Goal: Information Seeking & Learning: Learn about a topic

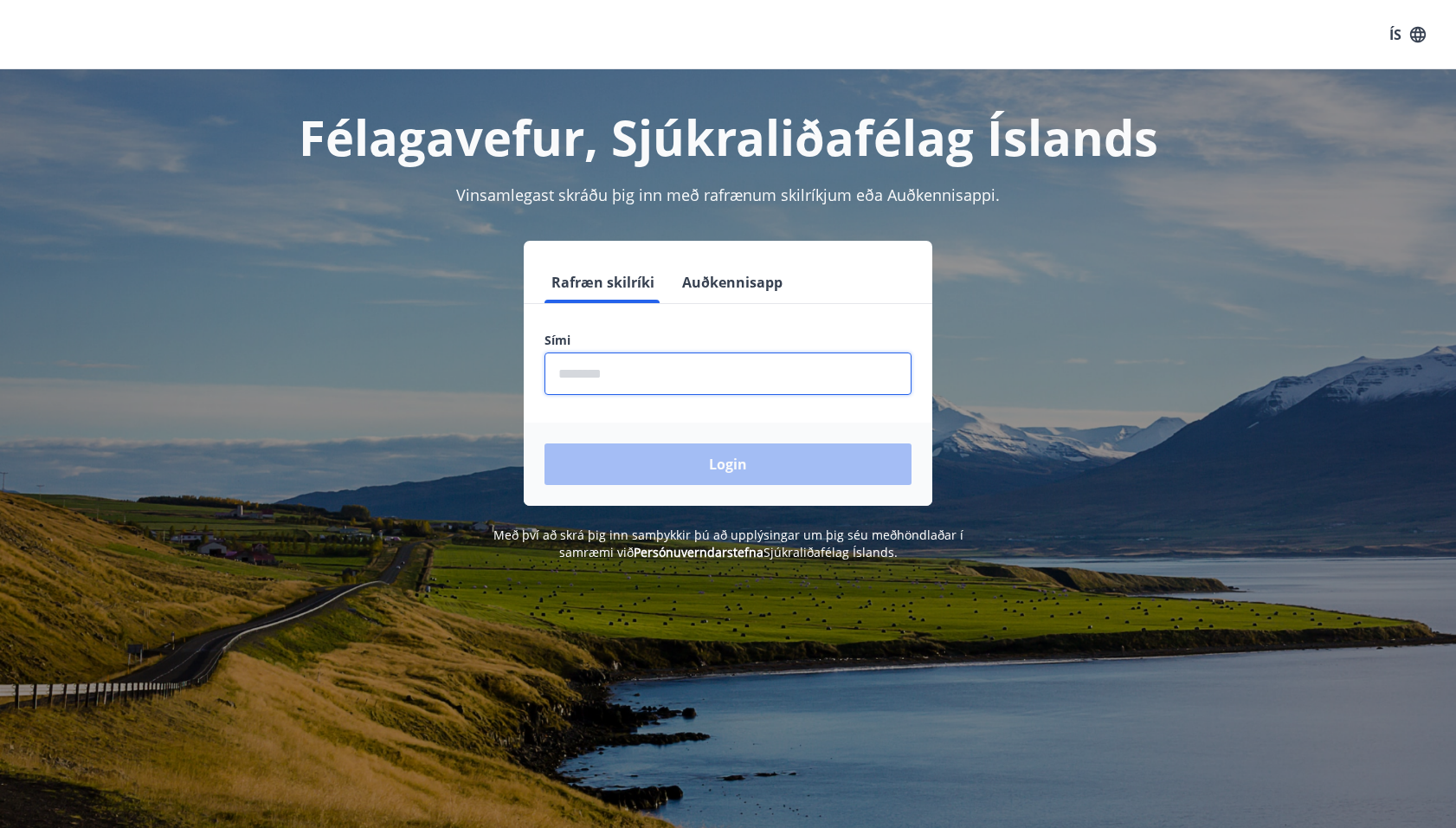
click at [760, 386] on input "phone" at bounding box center [728, 374] width 367 height 42
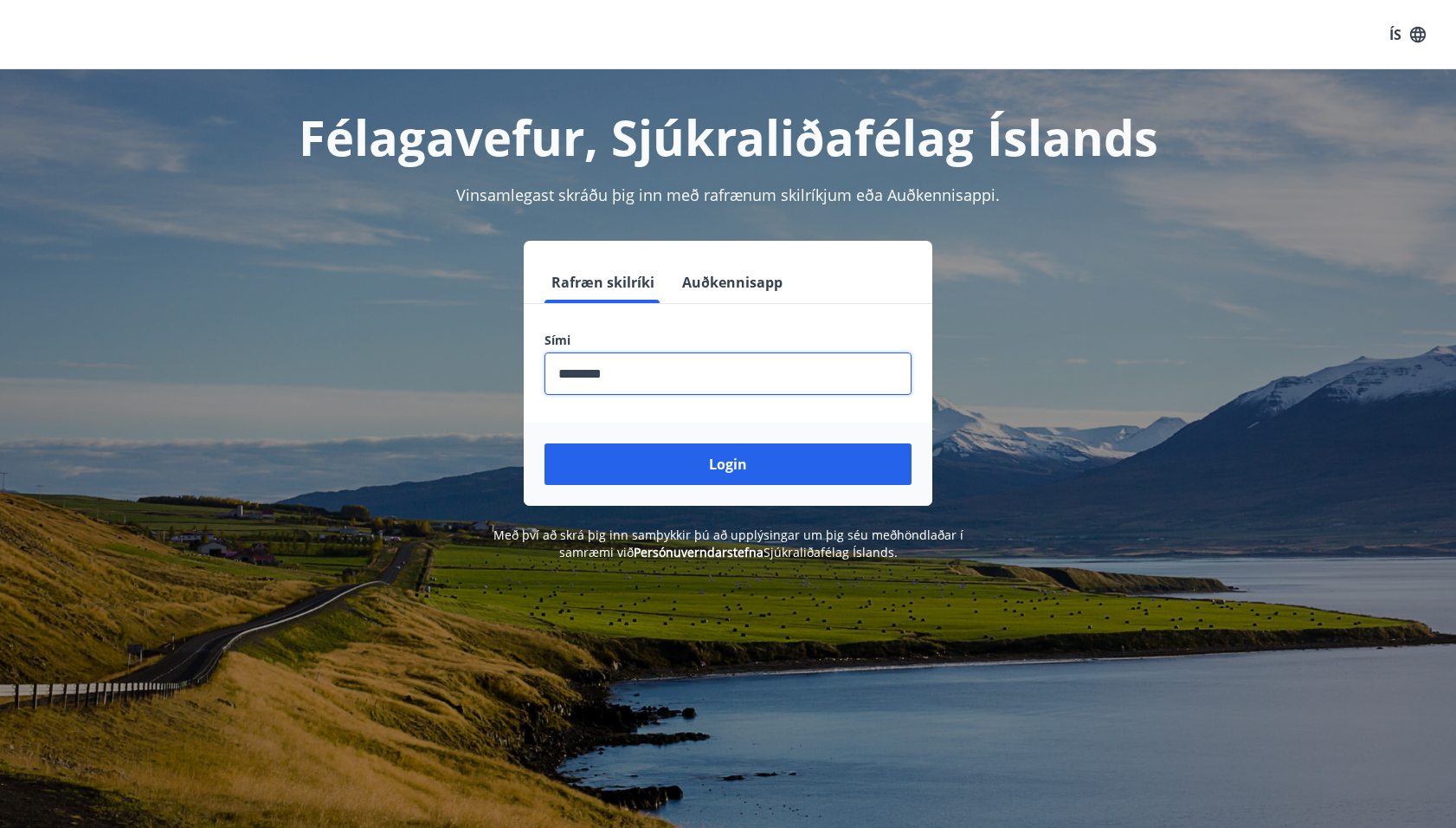
type input "********"
click at [545, 443] on button "Login" at bounding box center [728, 463] width 367 height 41
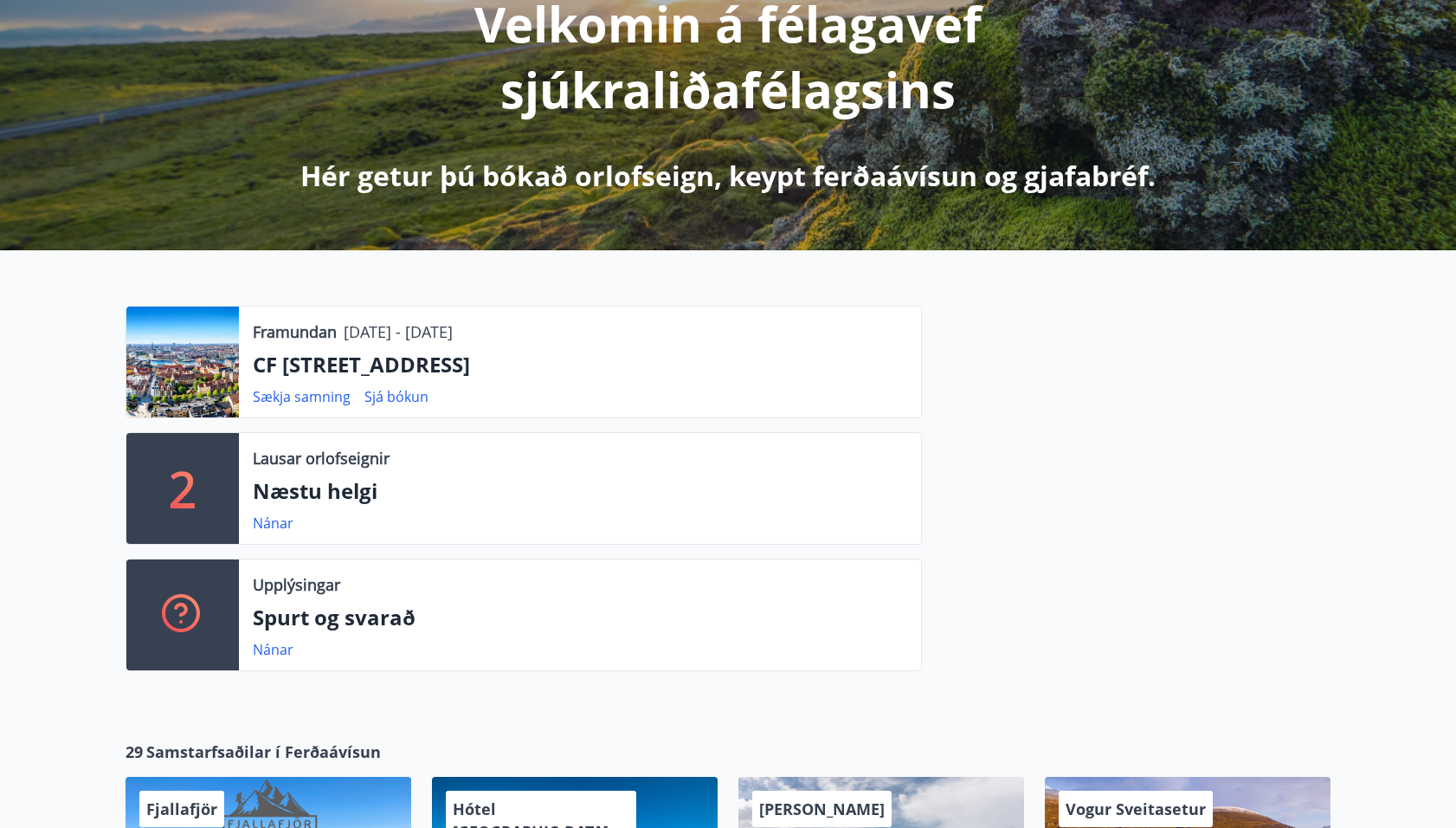
scroll to position [275, 0]
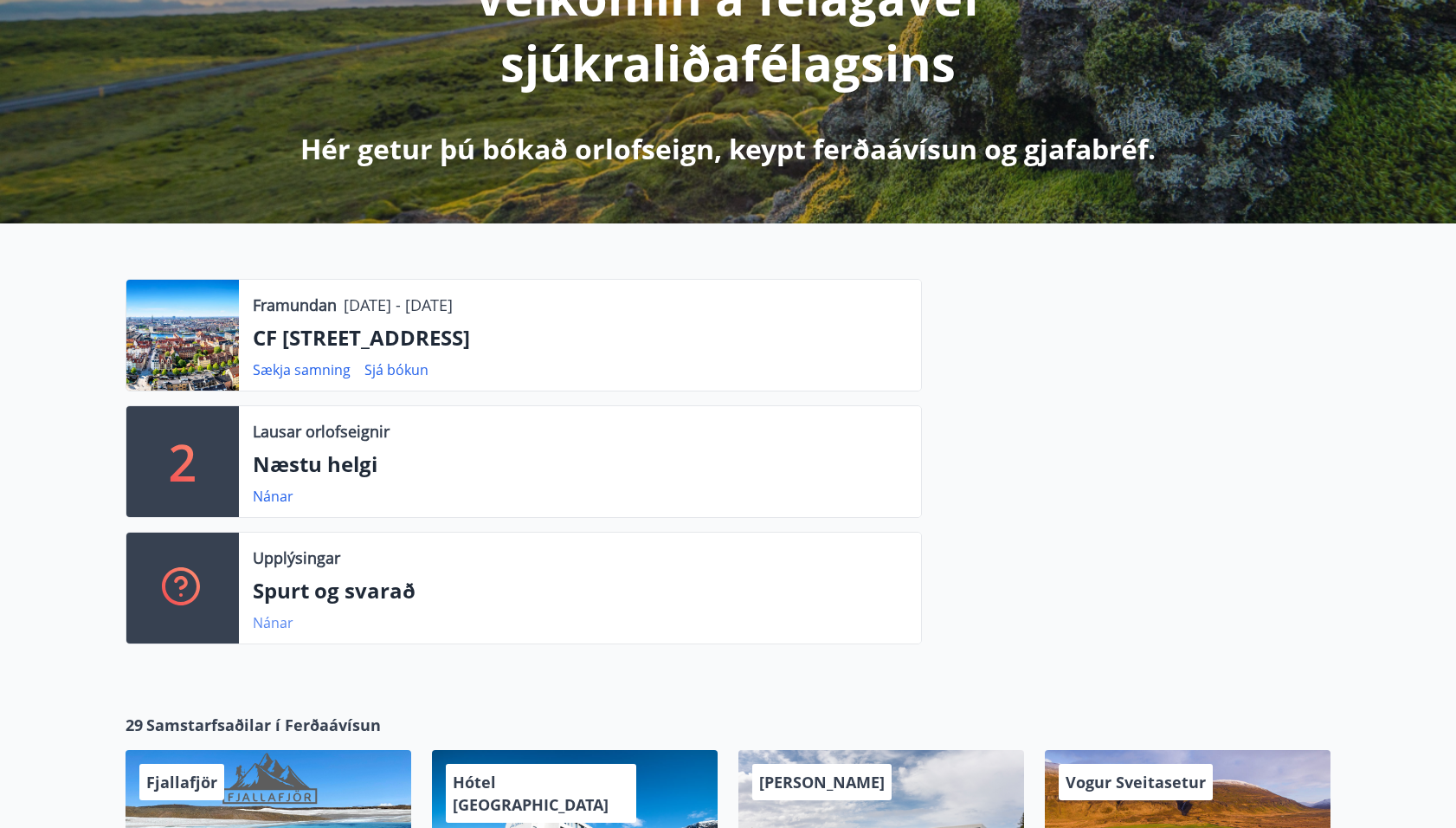
click at [277, 620] on link "Nánar" at bounding box center [273, 622] width 40 height 19
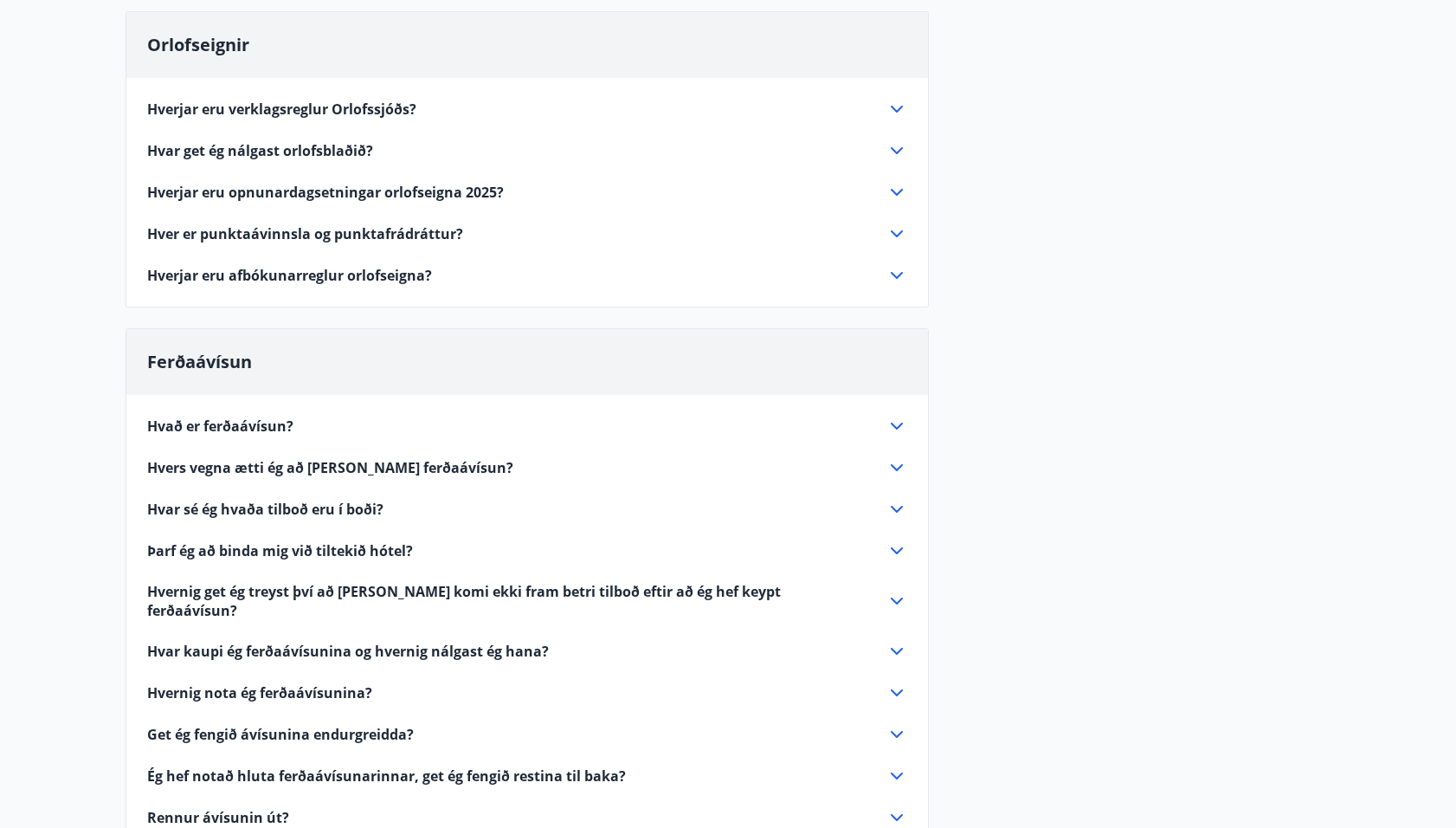
scroll to position [191, 0]
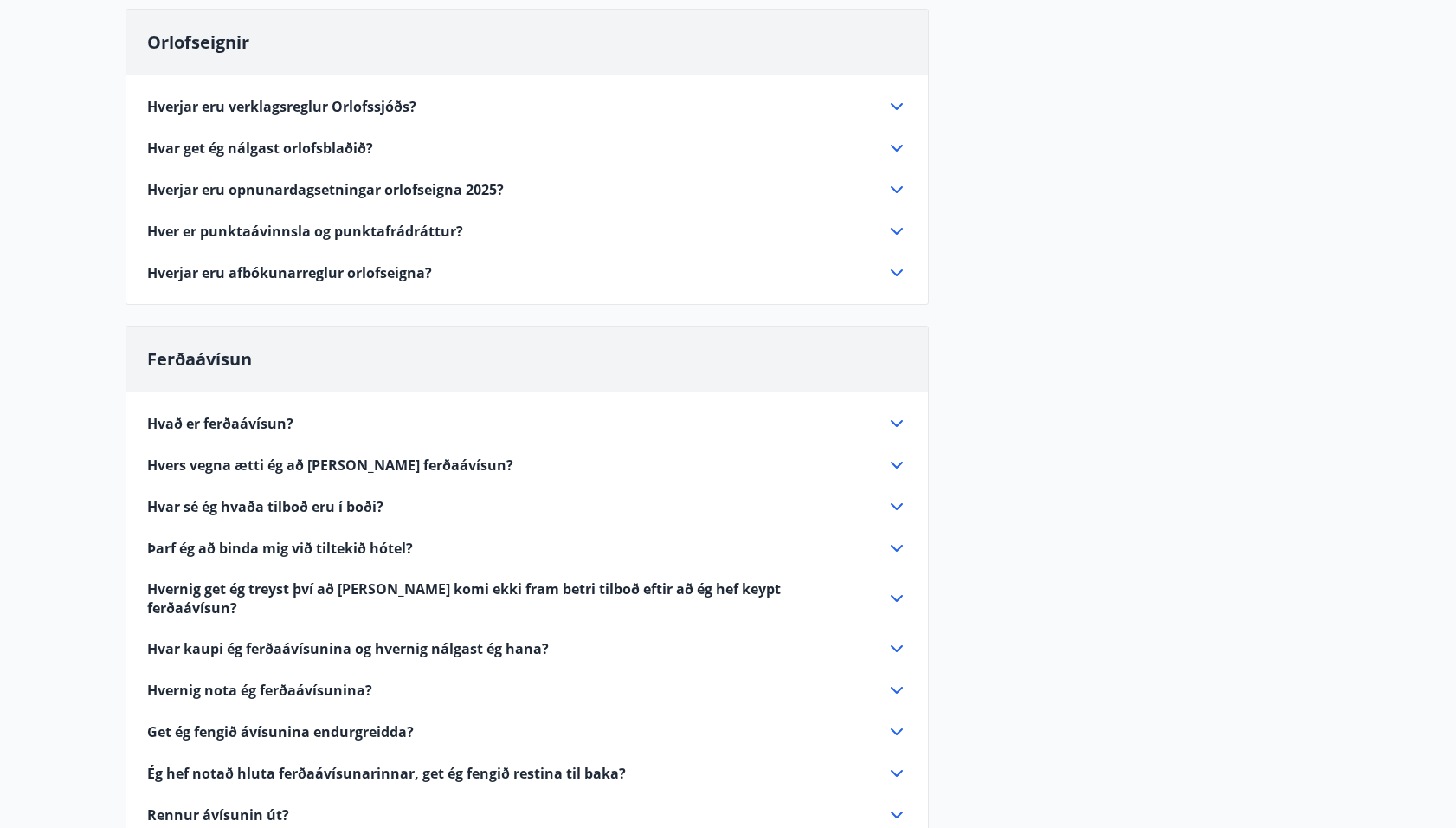
click at [892, 266] on icon at bounding box center [896, 272] width 21 height 21
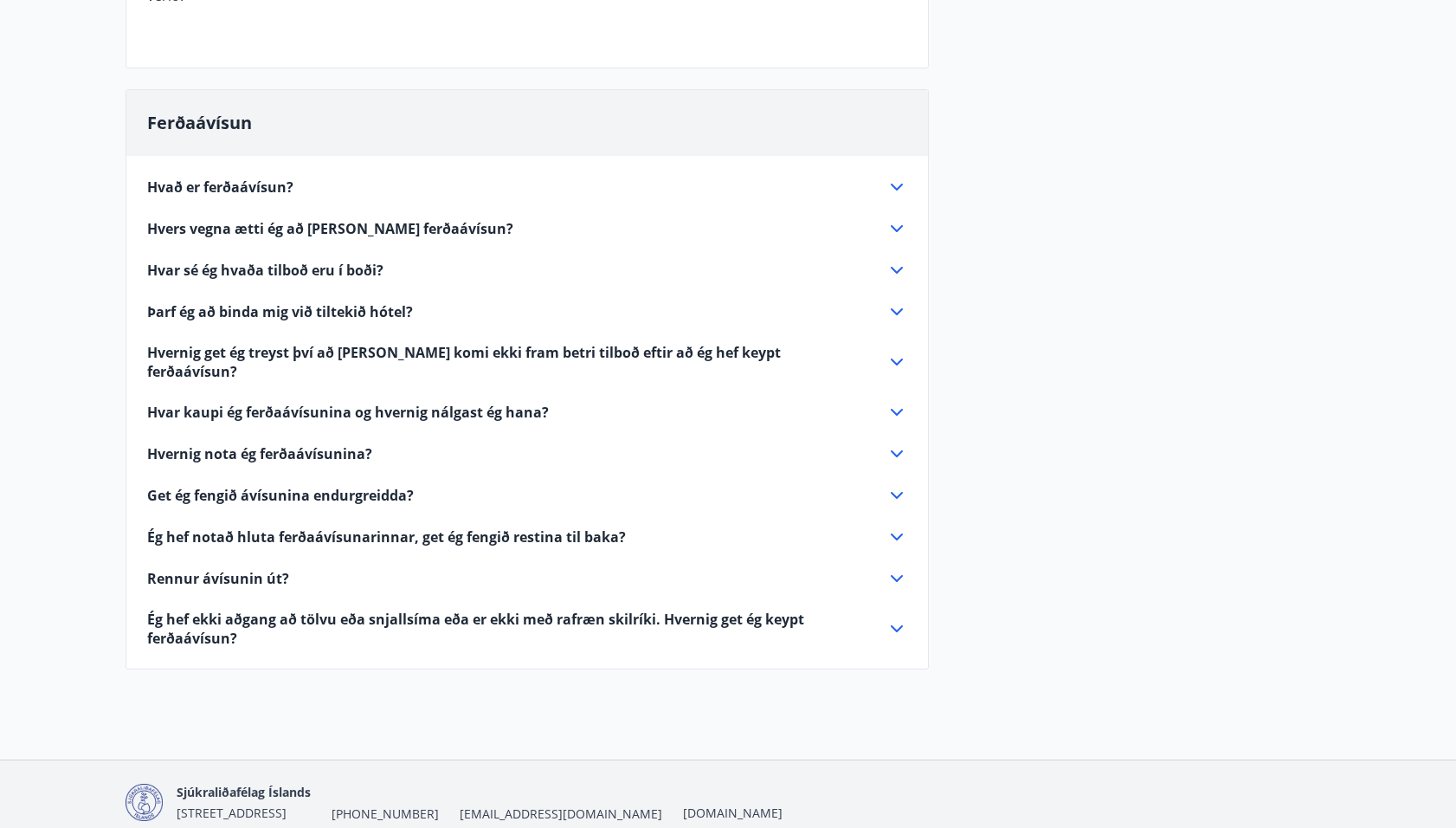
scroll to position [768, 0]
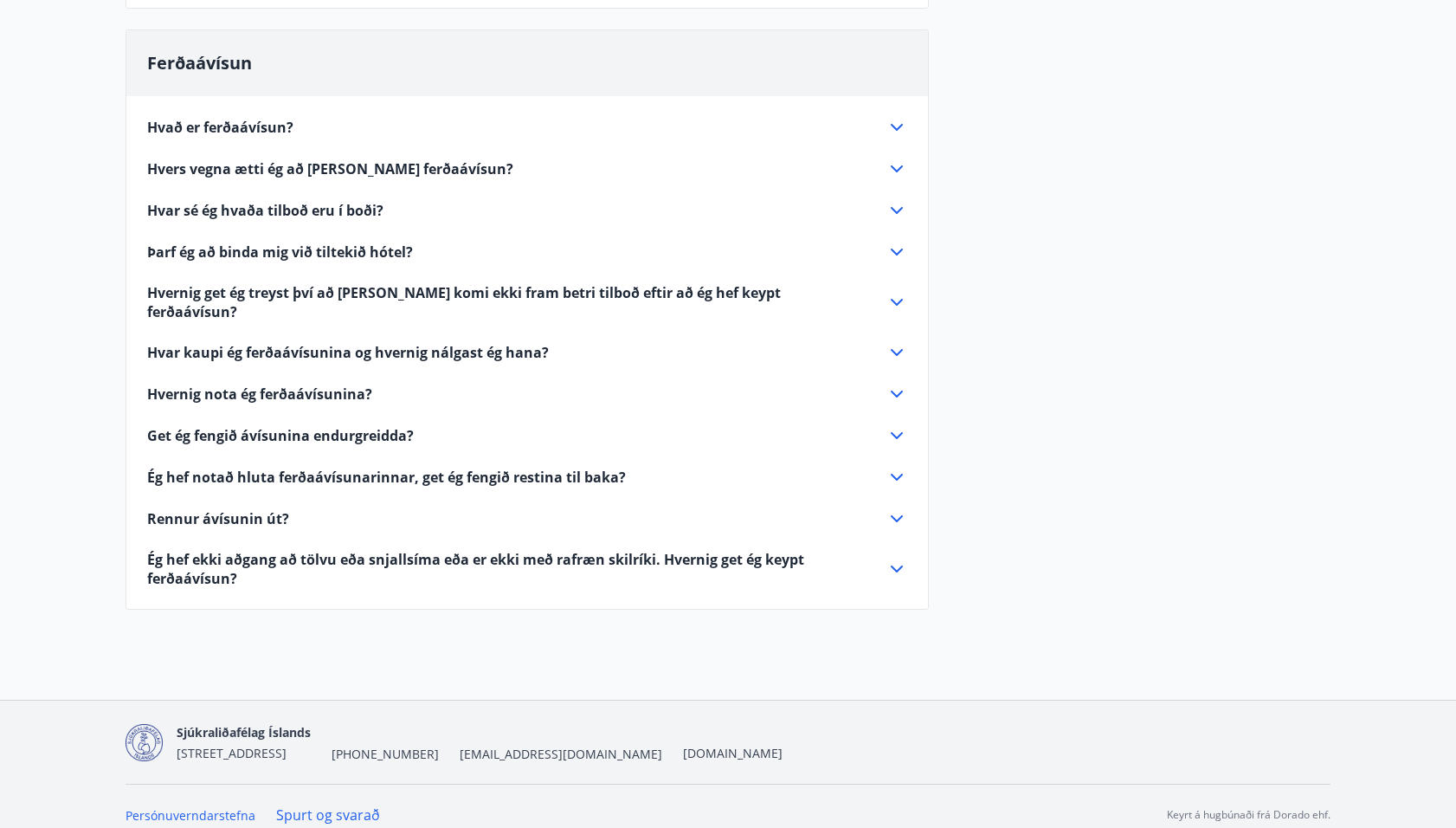
click at [894, 425] on icon at bounding box center [896, 435] width 21 height 21
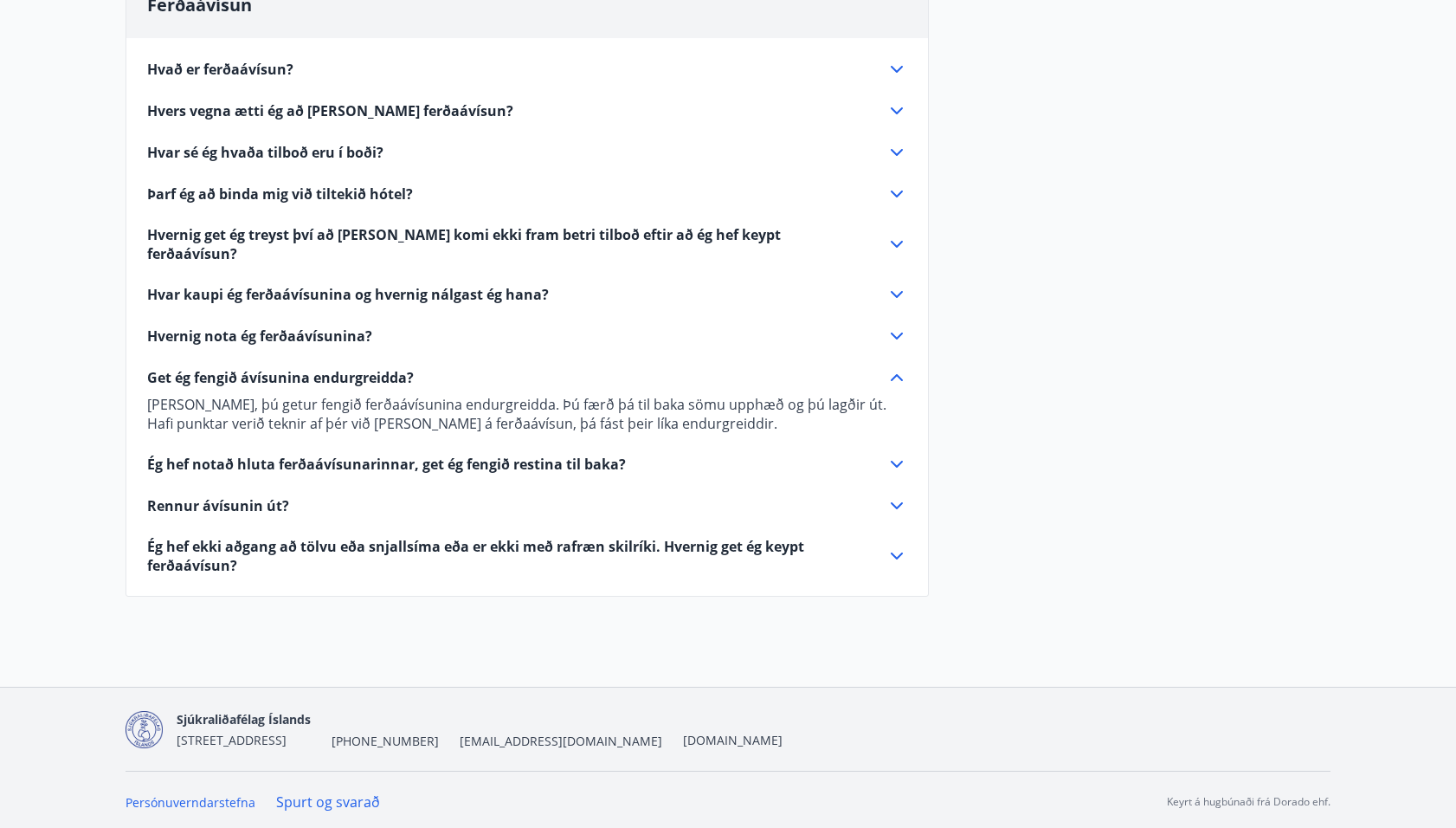
scroll to position [531, 0]
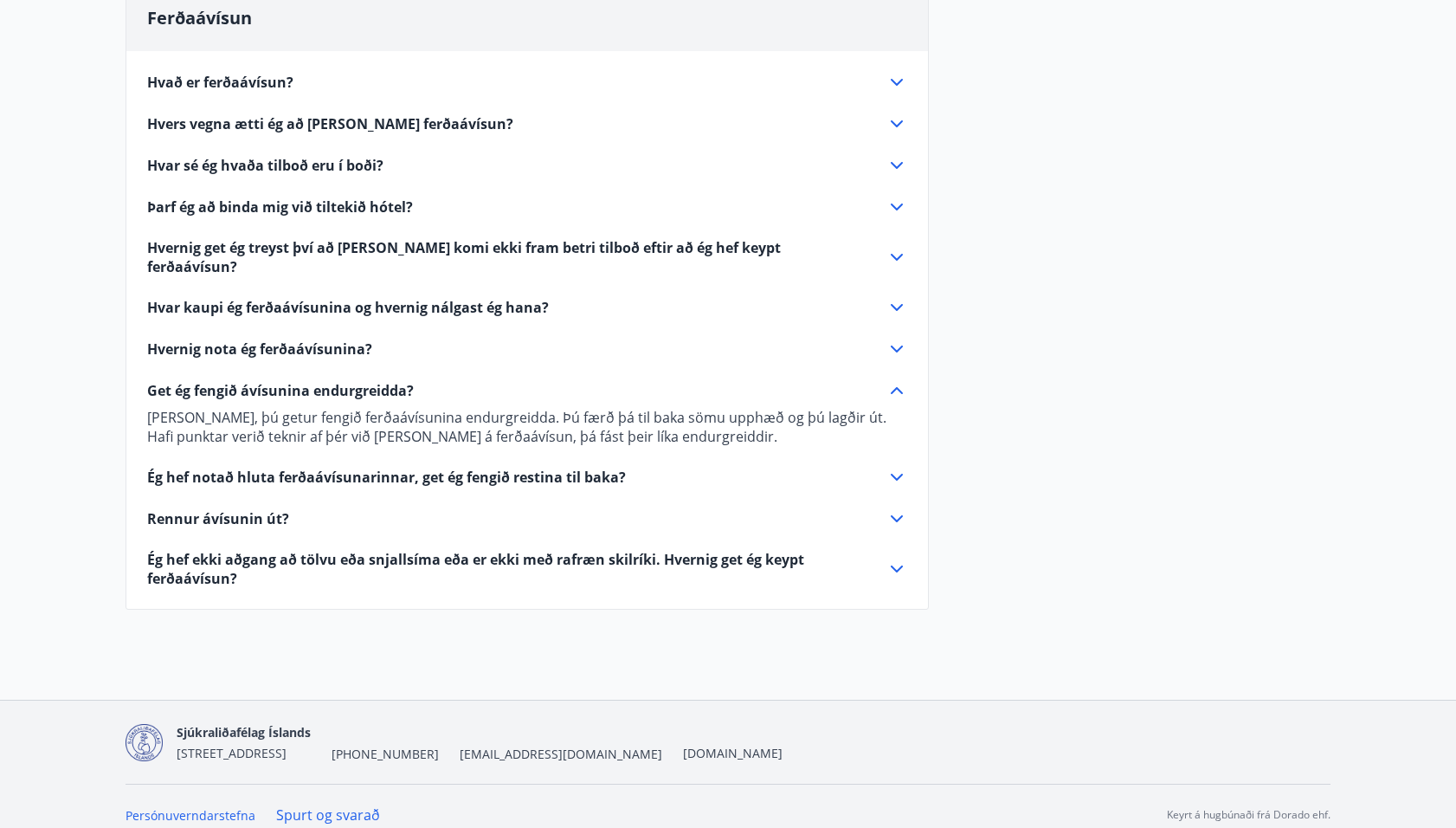
click at [900, 508] on icon at bounding box center [896, 518] width 21 height 21
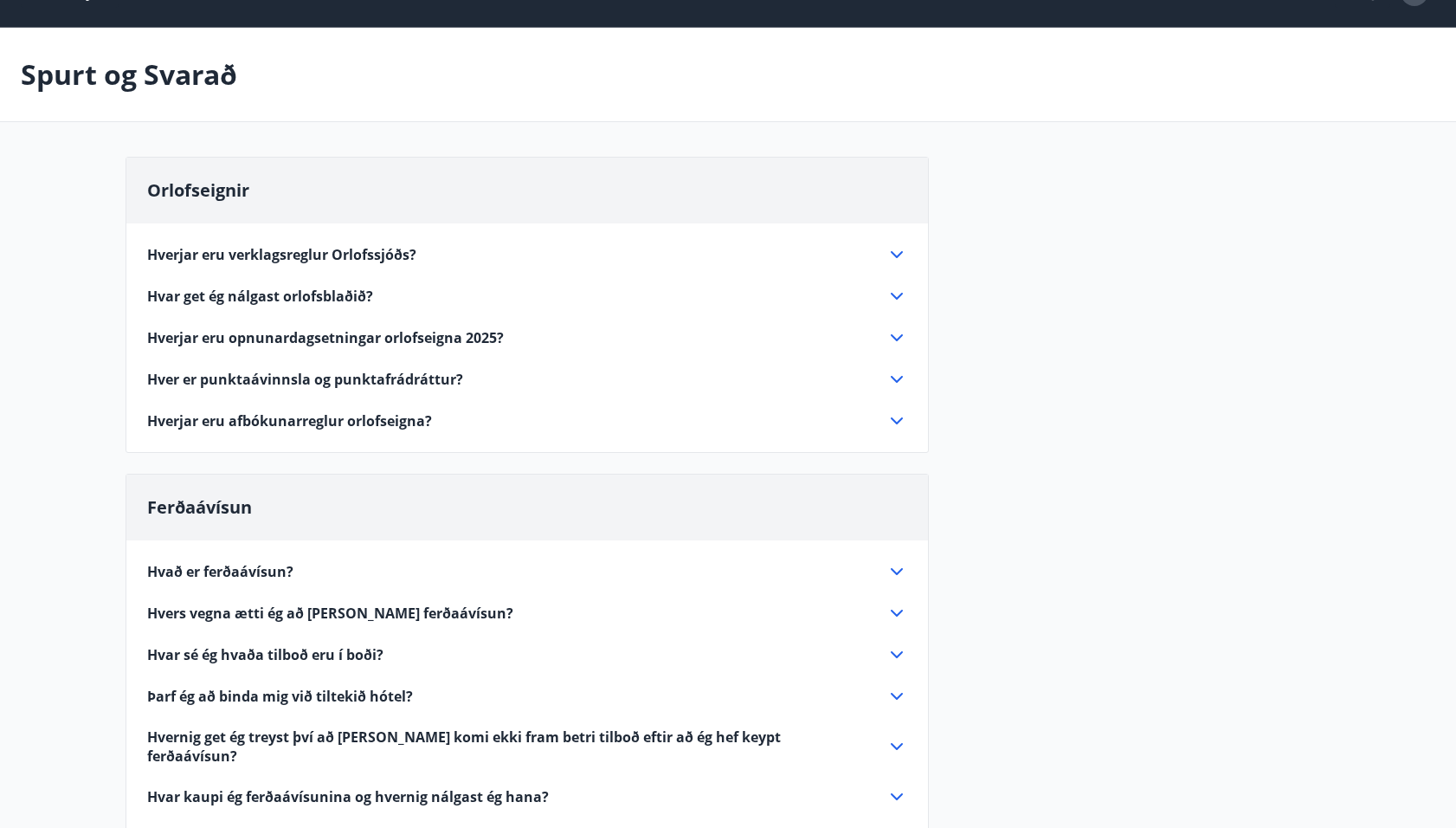
scroll to position [0, 0]
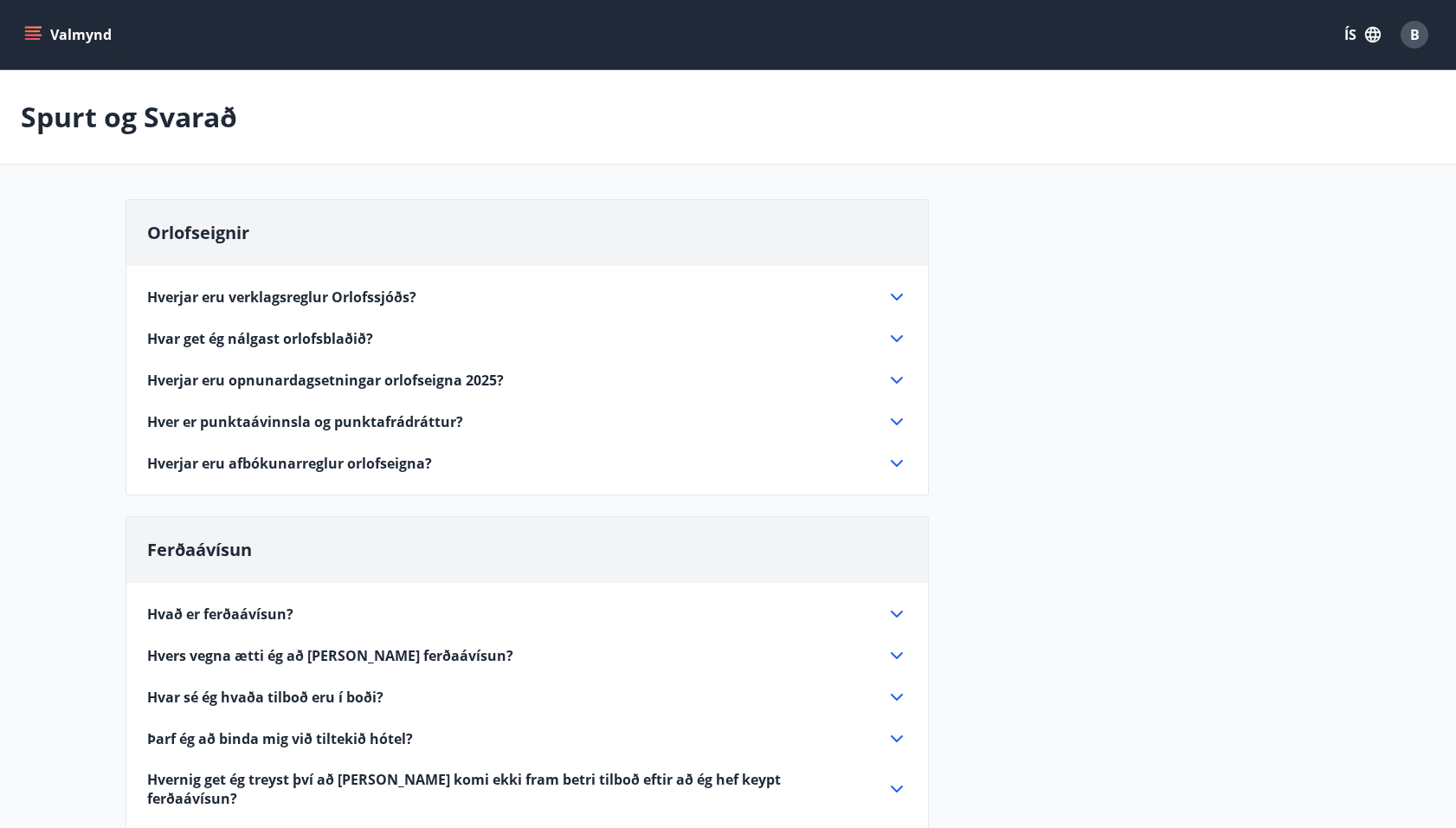
click at [29, 30] on icon "menu" at bounding box center [32, 31] width 16 height 2
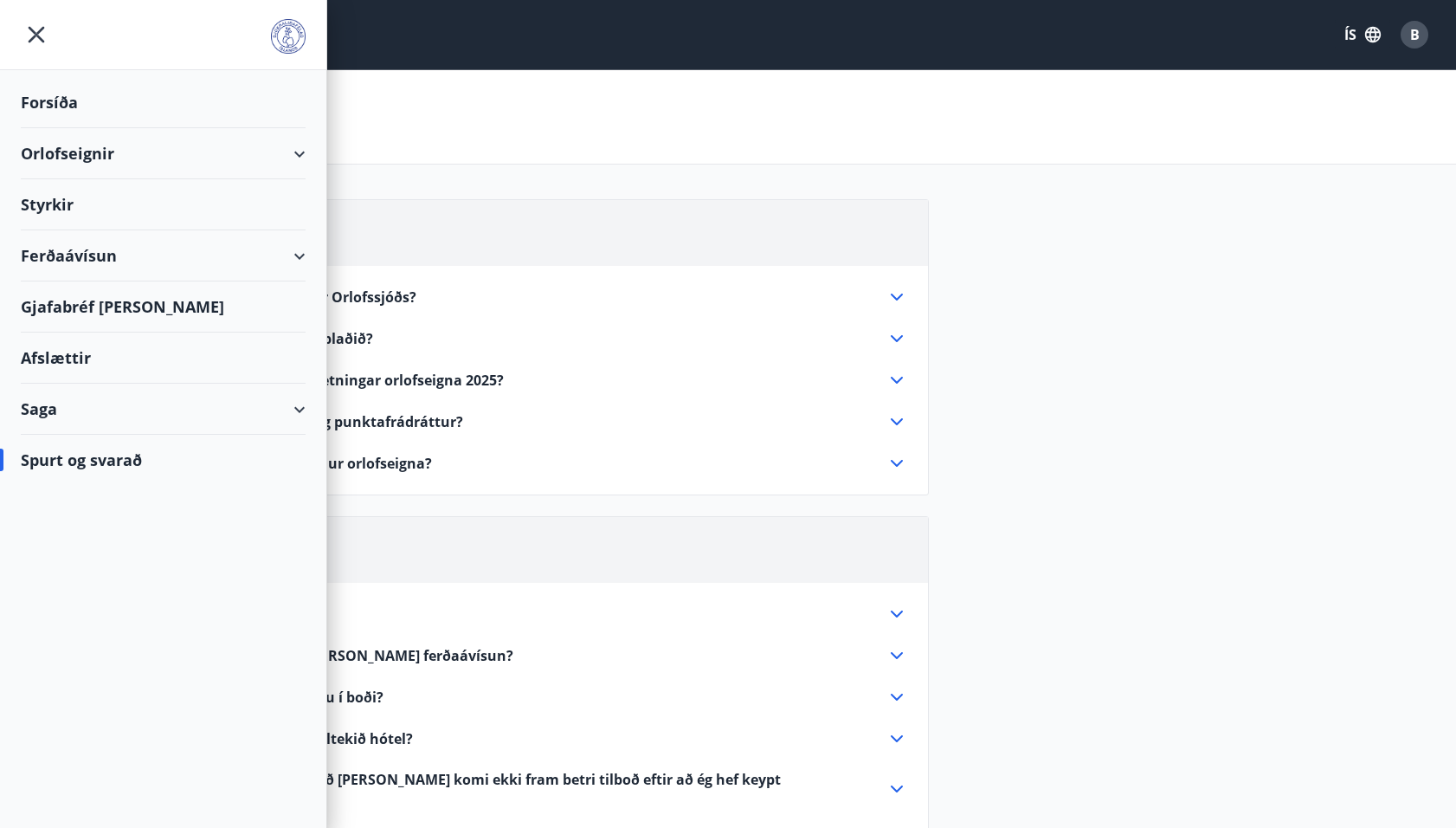
click at [98, 251] on div "Ferðaávísun" at bounding box center [163, 256] width 285 height 51
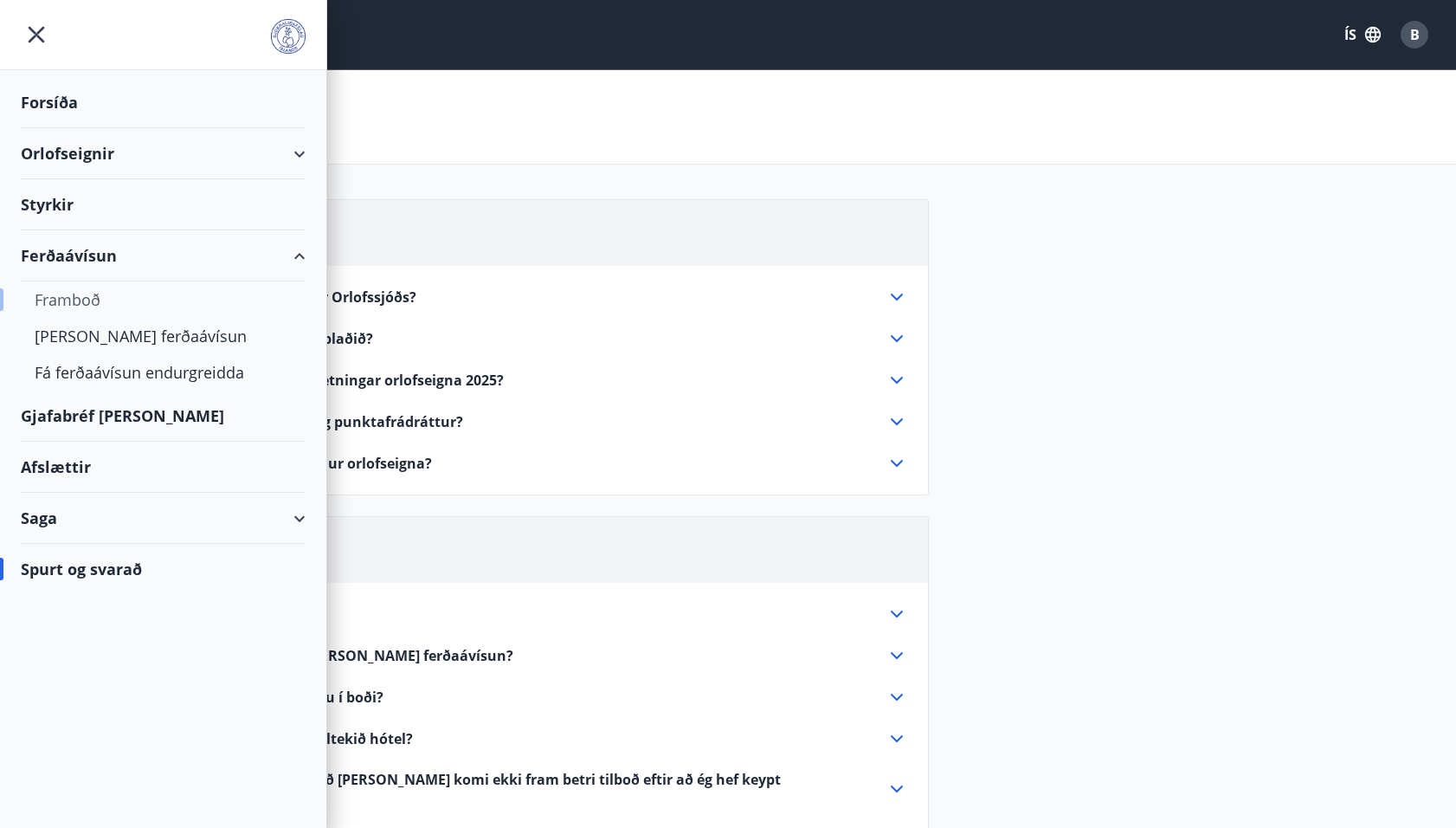
click at [81, 293] on div "Framboð" at bounding box center [163, 300] width 257 height 37
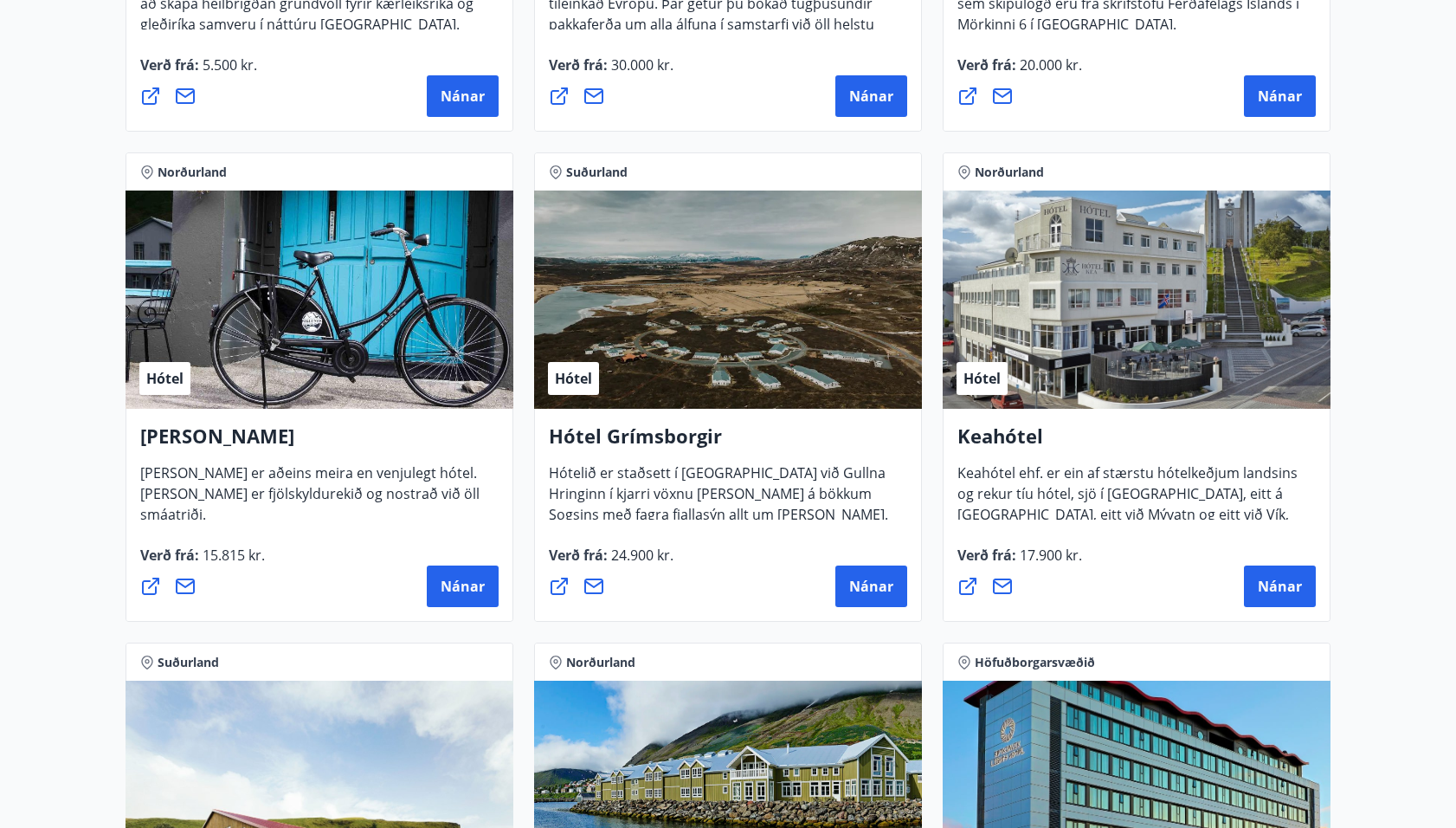
scroll to position [678, 0]
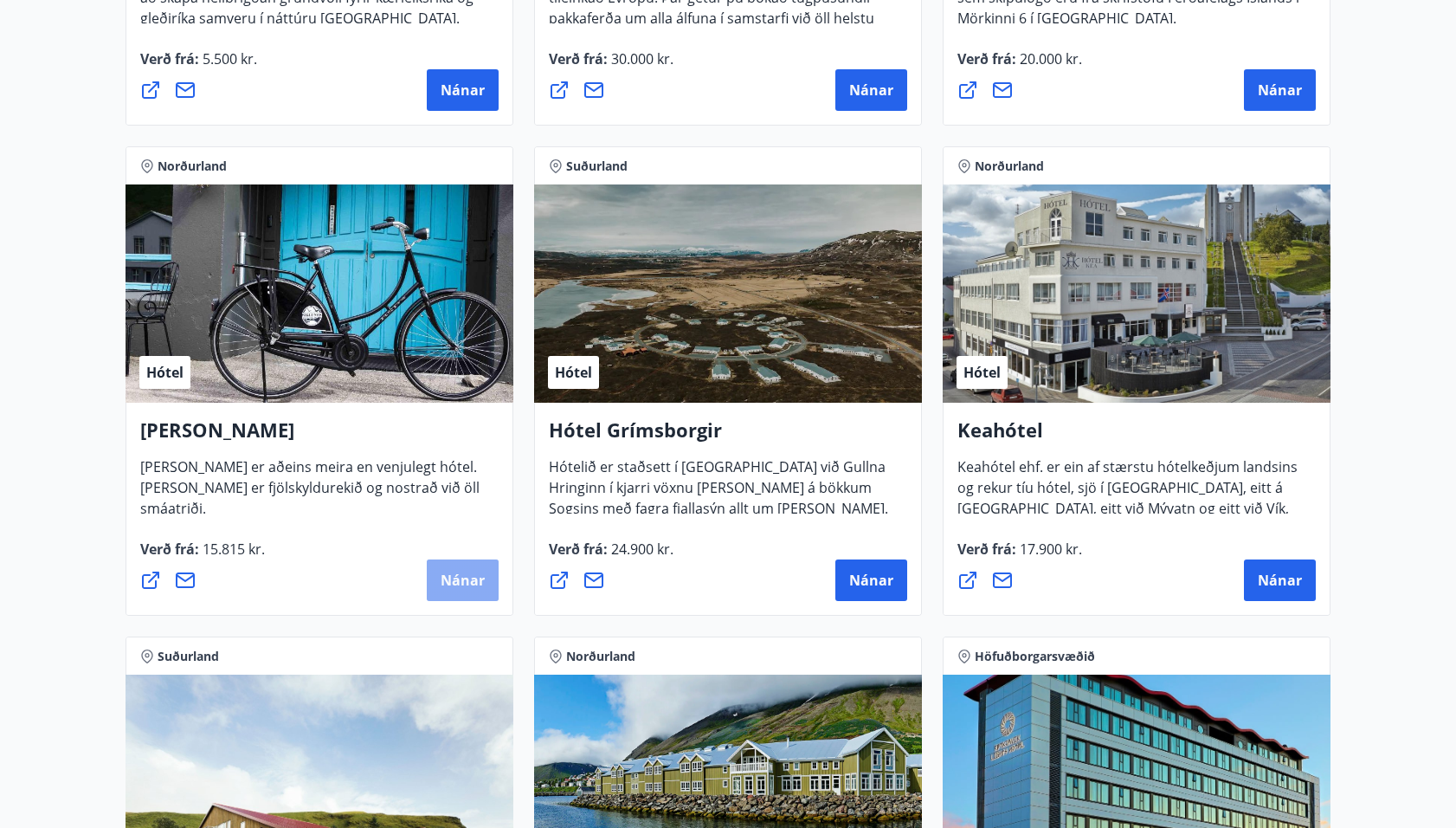
click at [455, 579] on span "Nánar" at bounding box center [462, 580] width 44 height 19
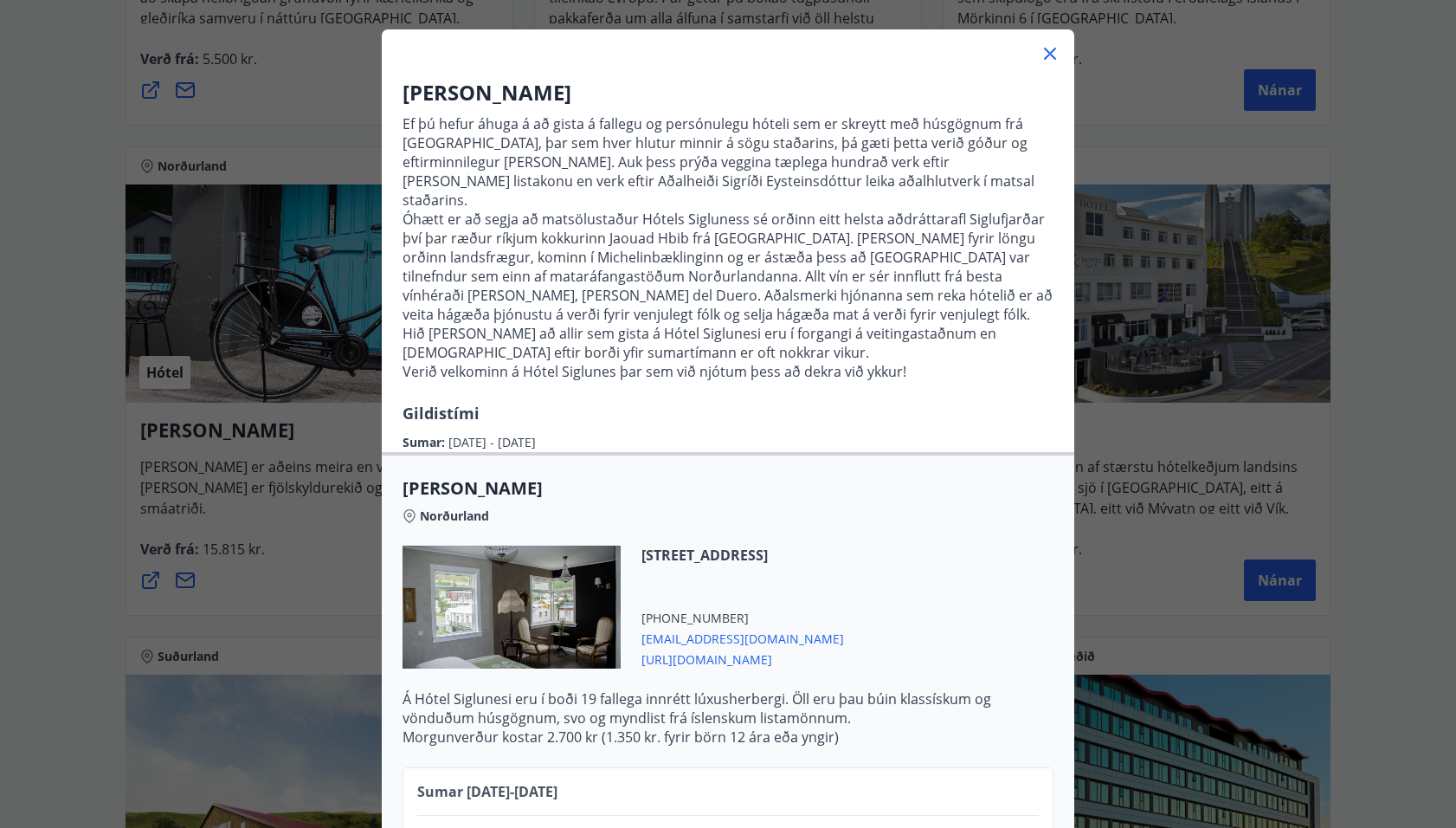
scroll to position [63, 0]
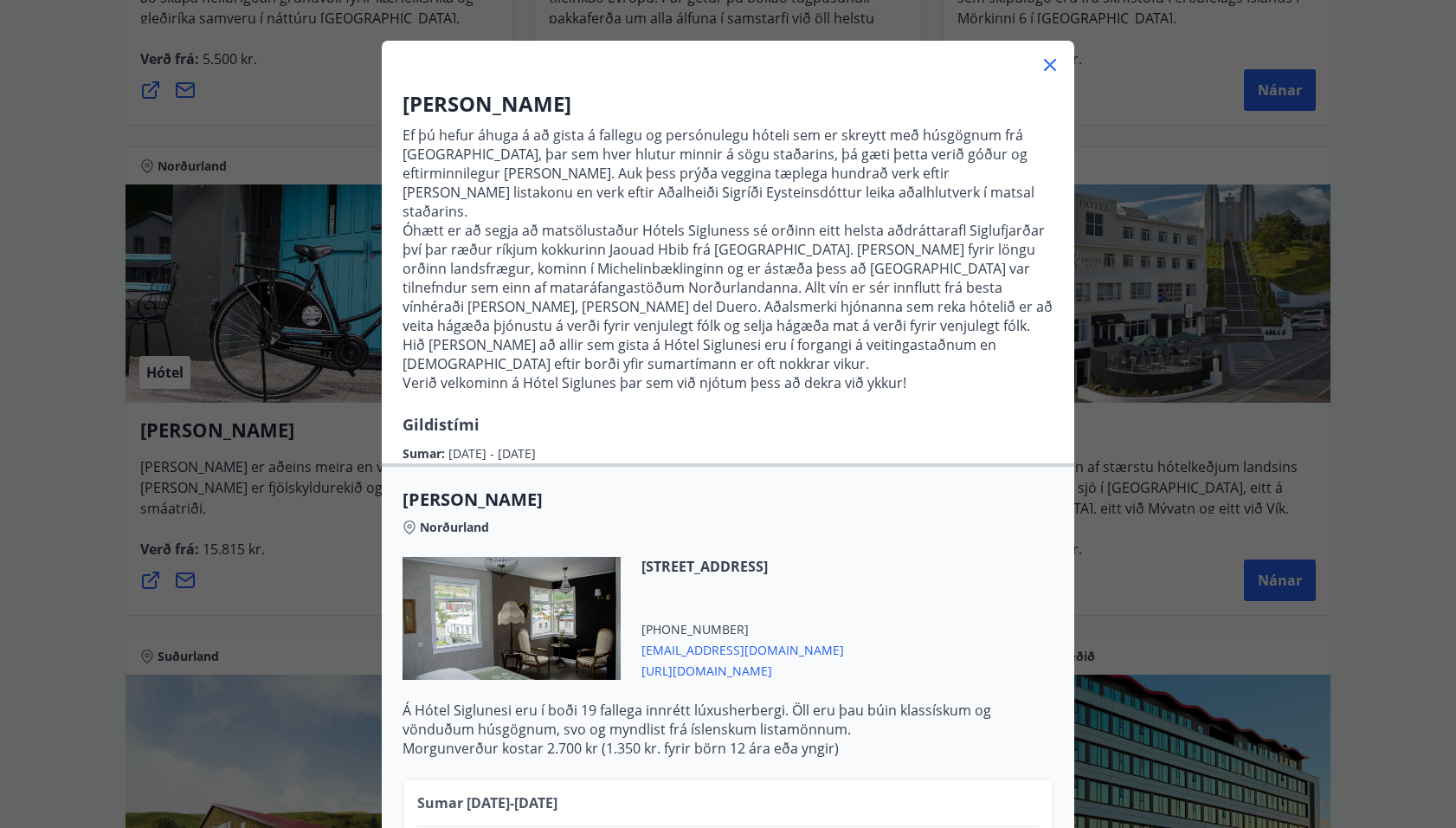
click at [1049, 63] on icon at bounding box center [1049, 64] width 12 height 12
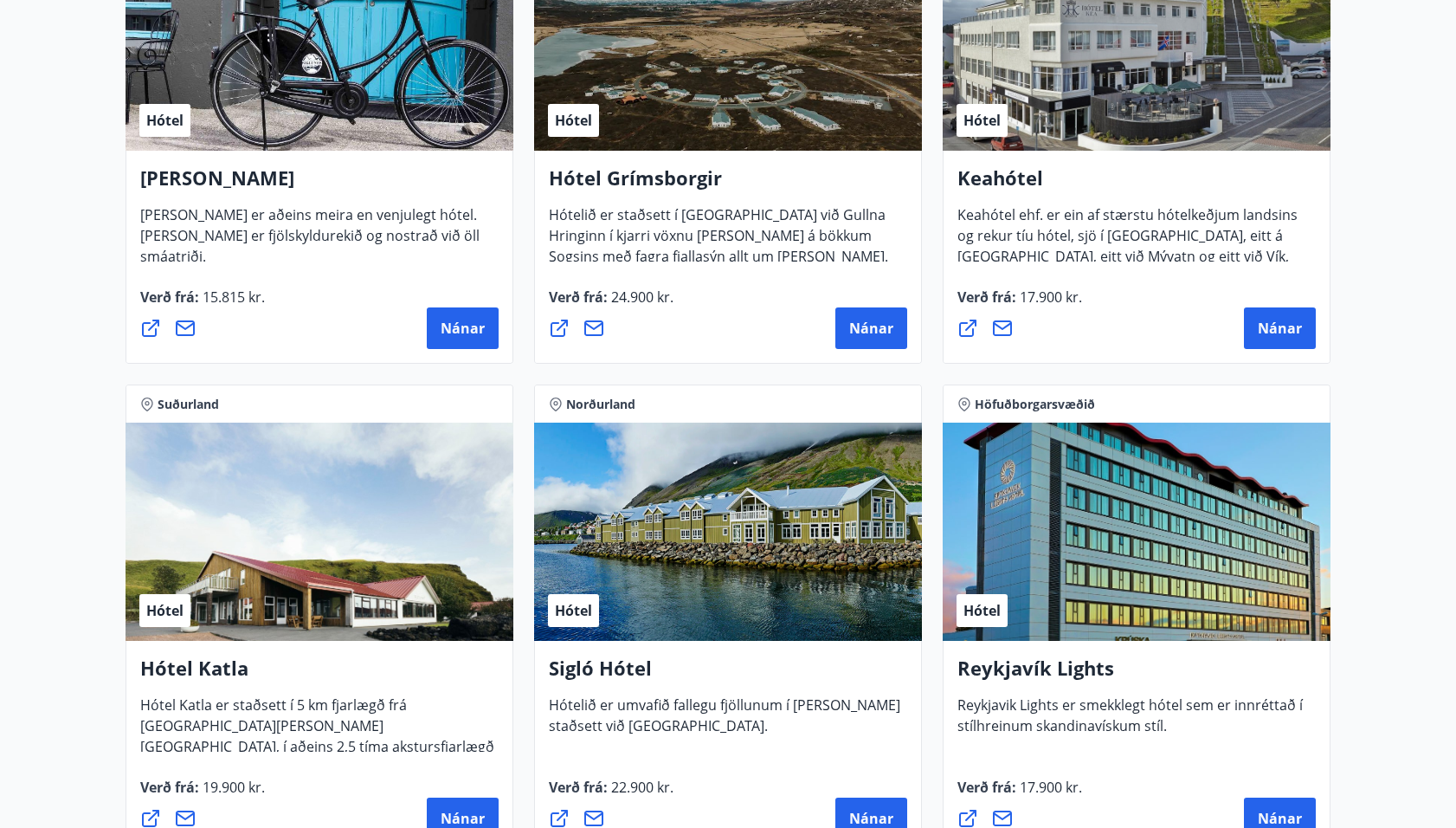
scroll to position [942, 0]
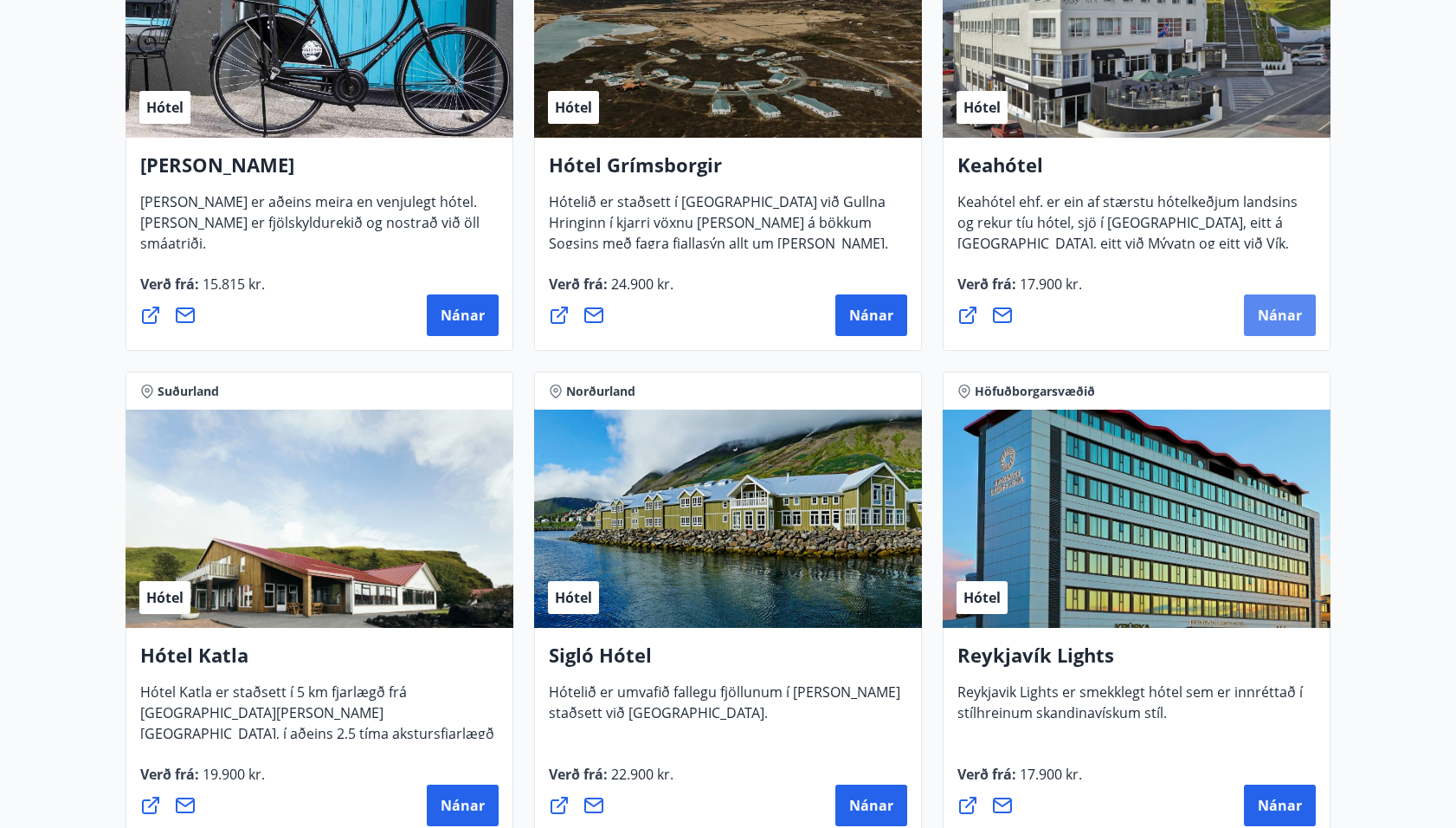
click at [1288, 321] on span "Nánar" at bounding box center [1280, 315] width 44 height 19
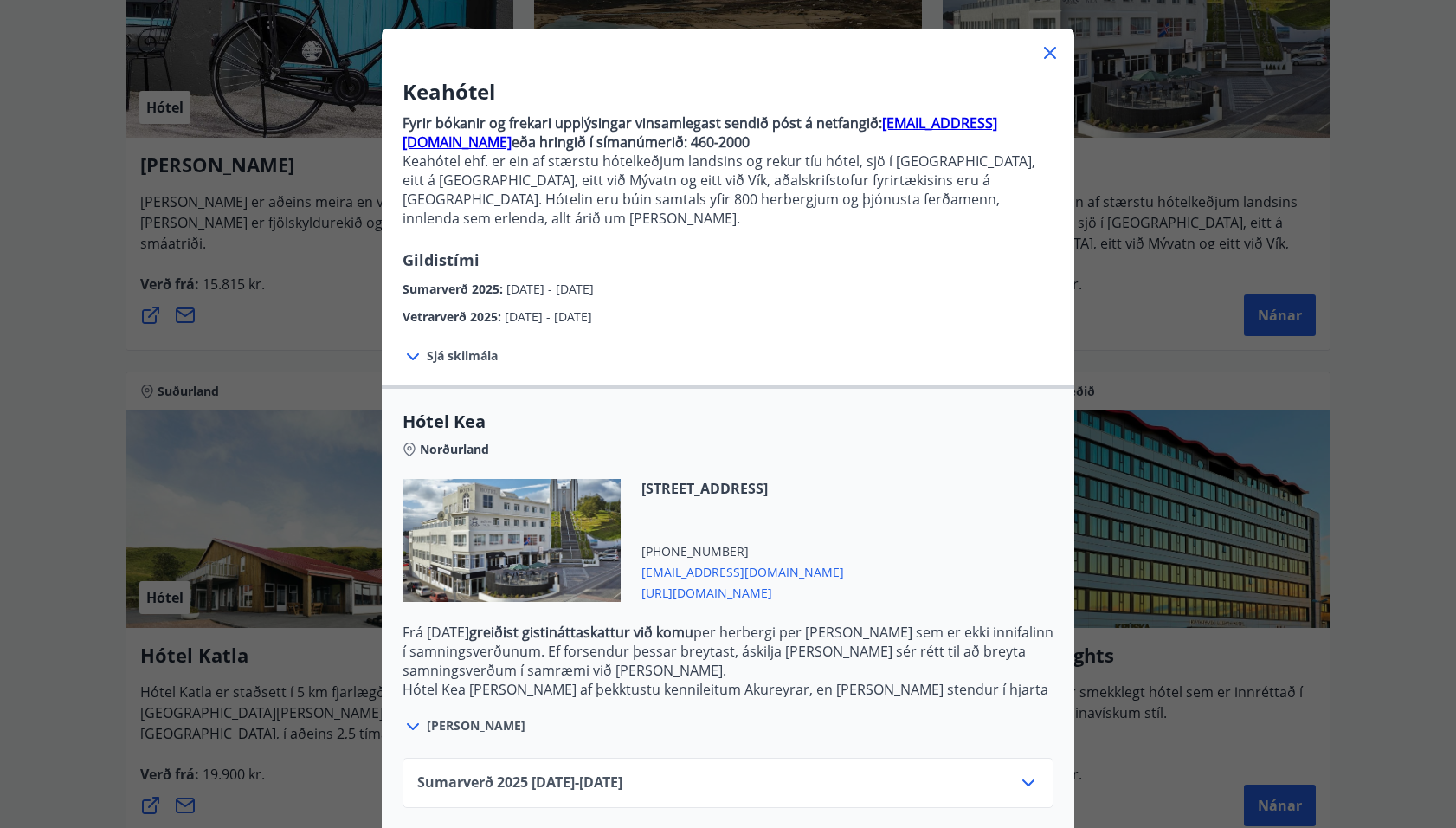
scroll to position [127, 0]
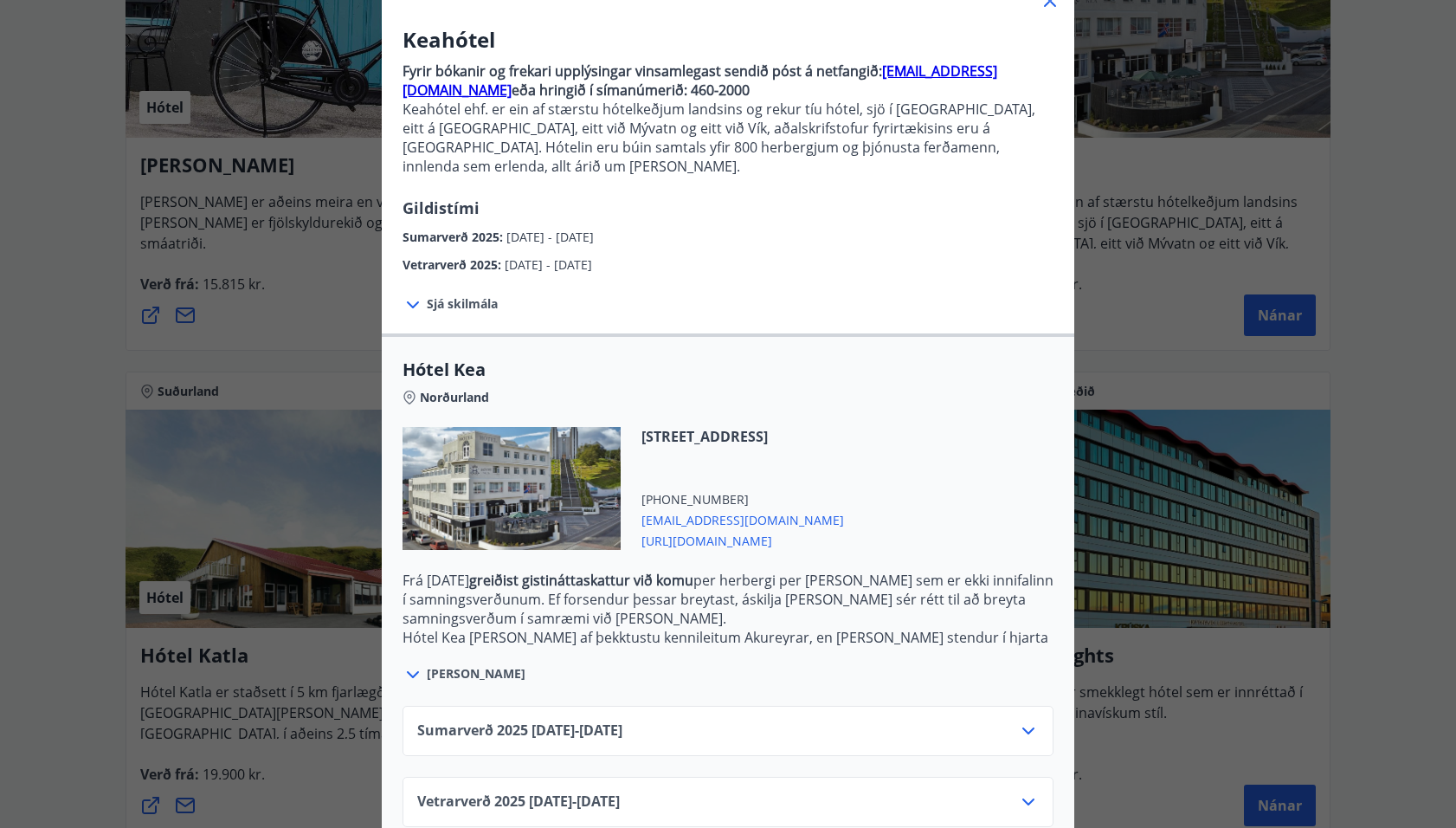
click at [1036, 721] on icon at bounding box center [1028, 731] width 21 height 21
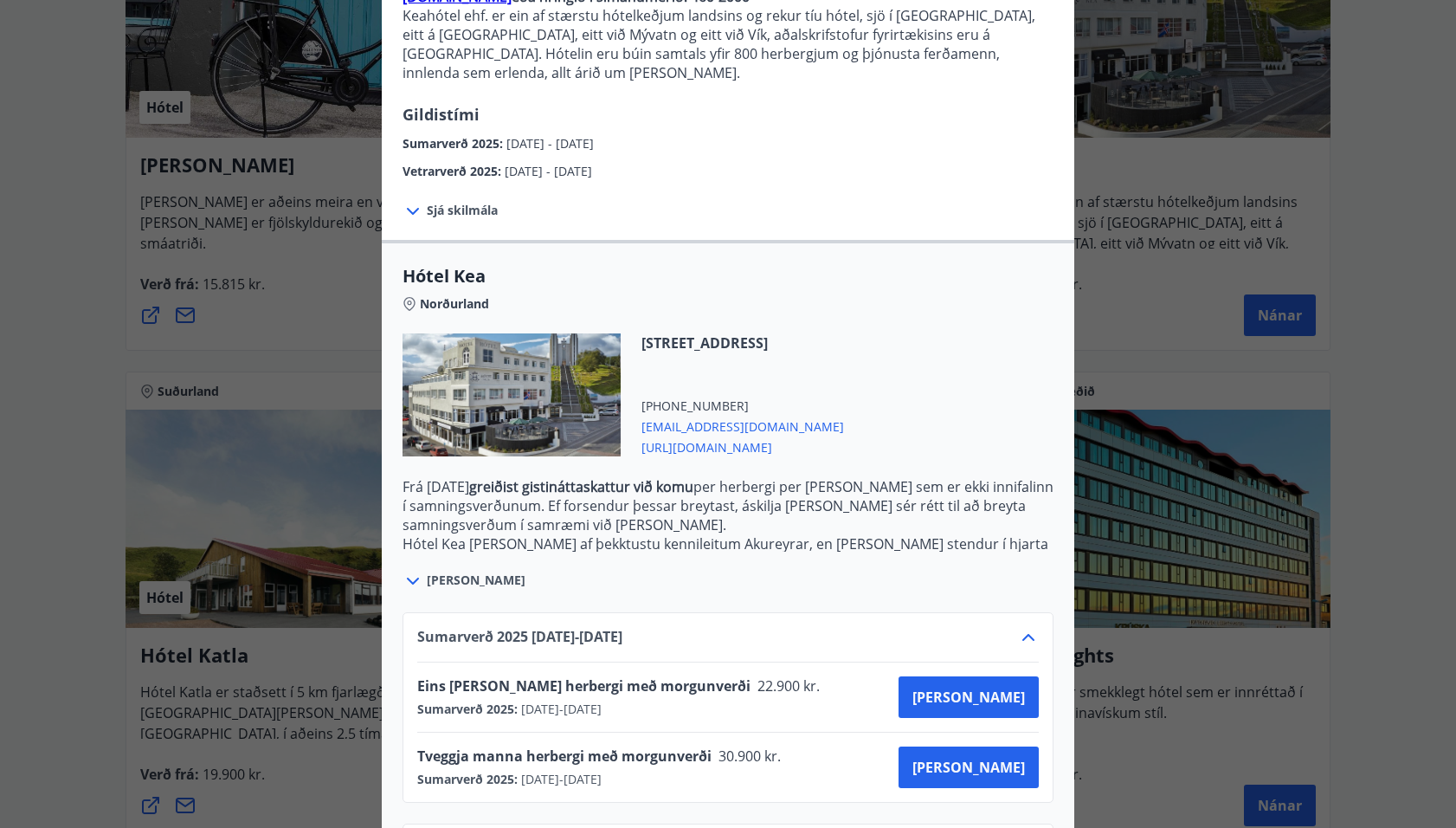
scroll to position [267, 0]
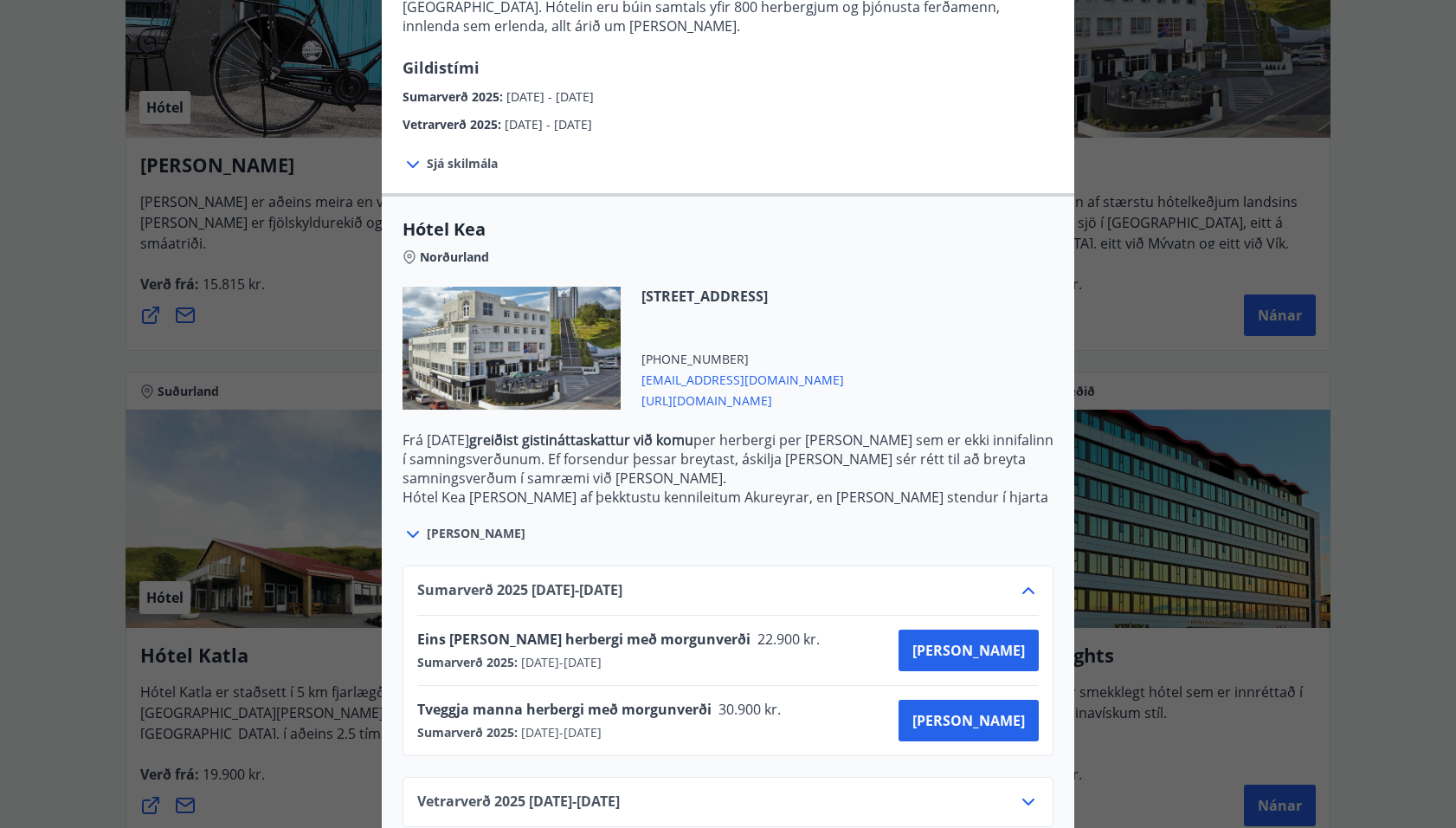
click at [1022, 791] on icon at bounding box center [1028, 801] width 21 height 21
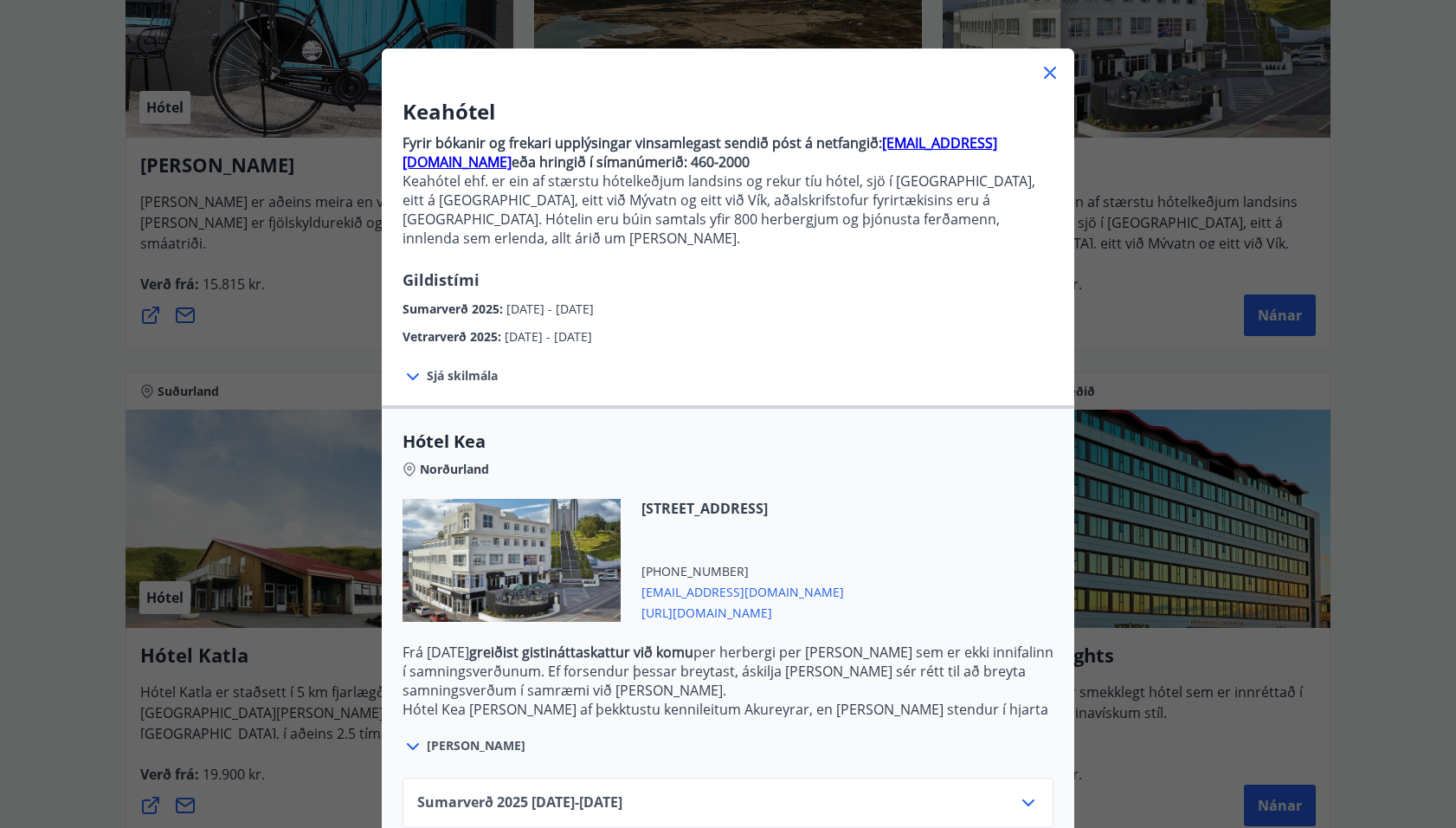
scroll to position [0, 0]
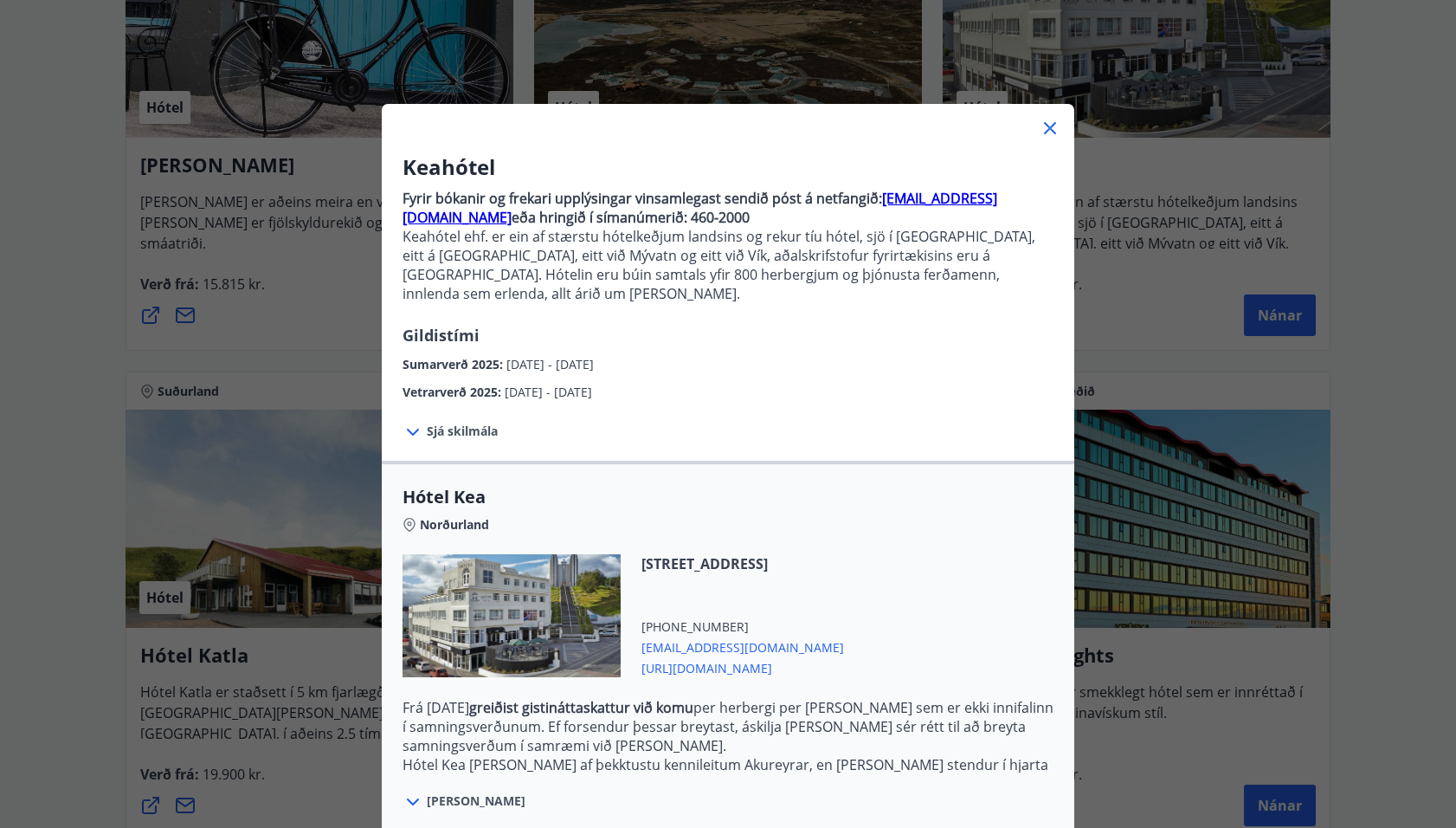
click at [1049, 123] on icon at bounding box center [1049, 128] width 21 height 21
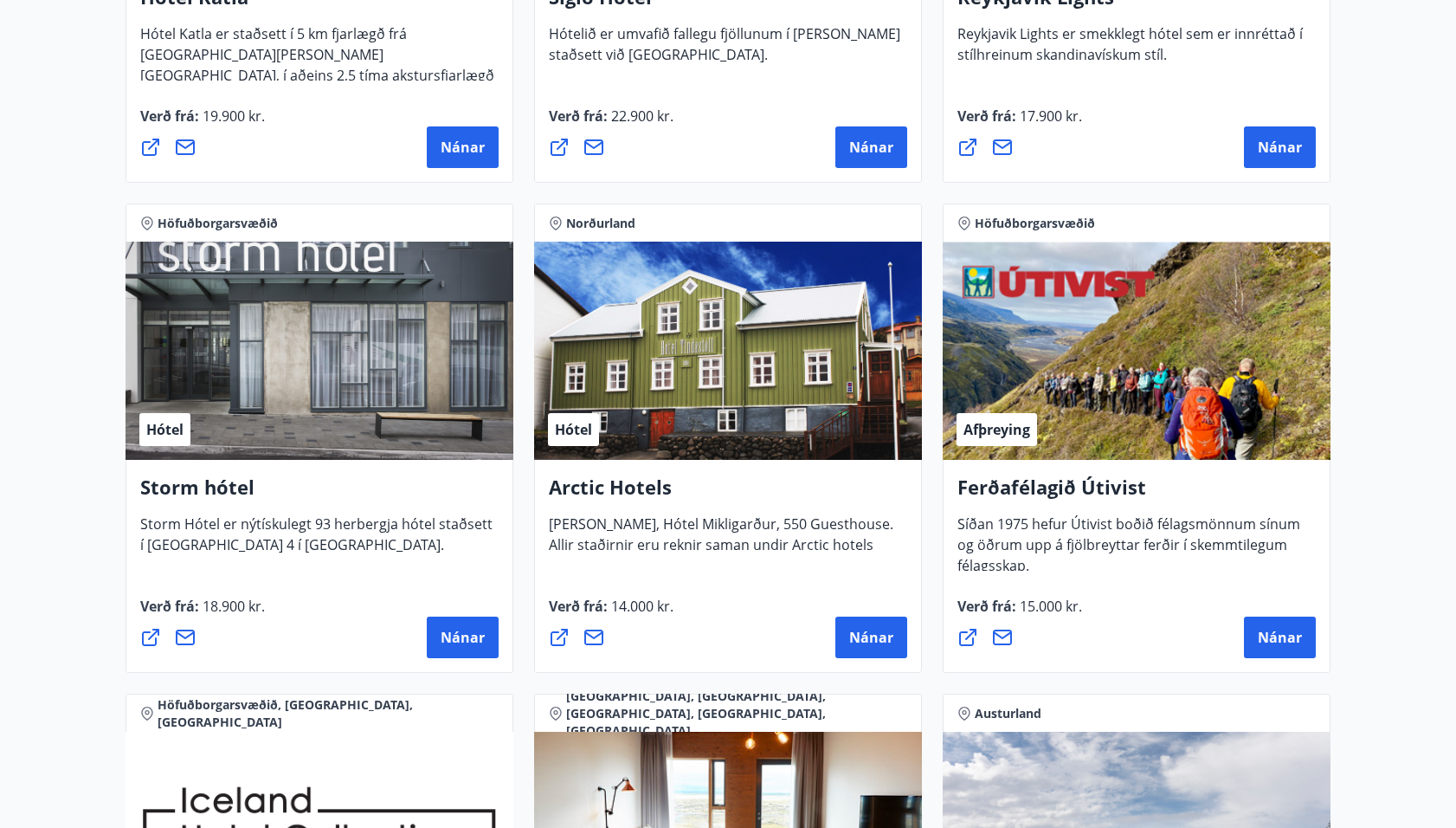
scroll to position [1604, 0]
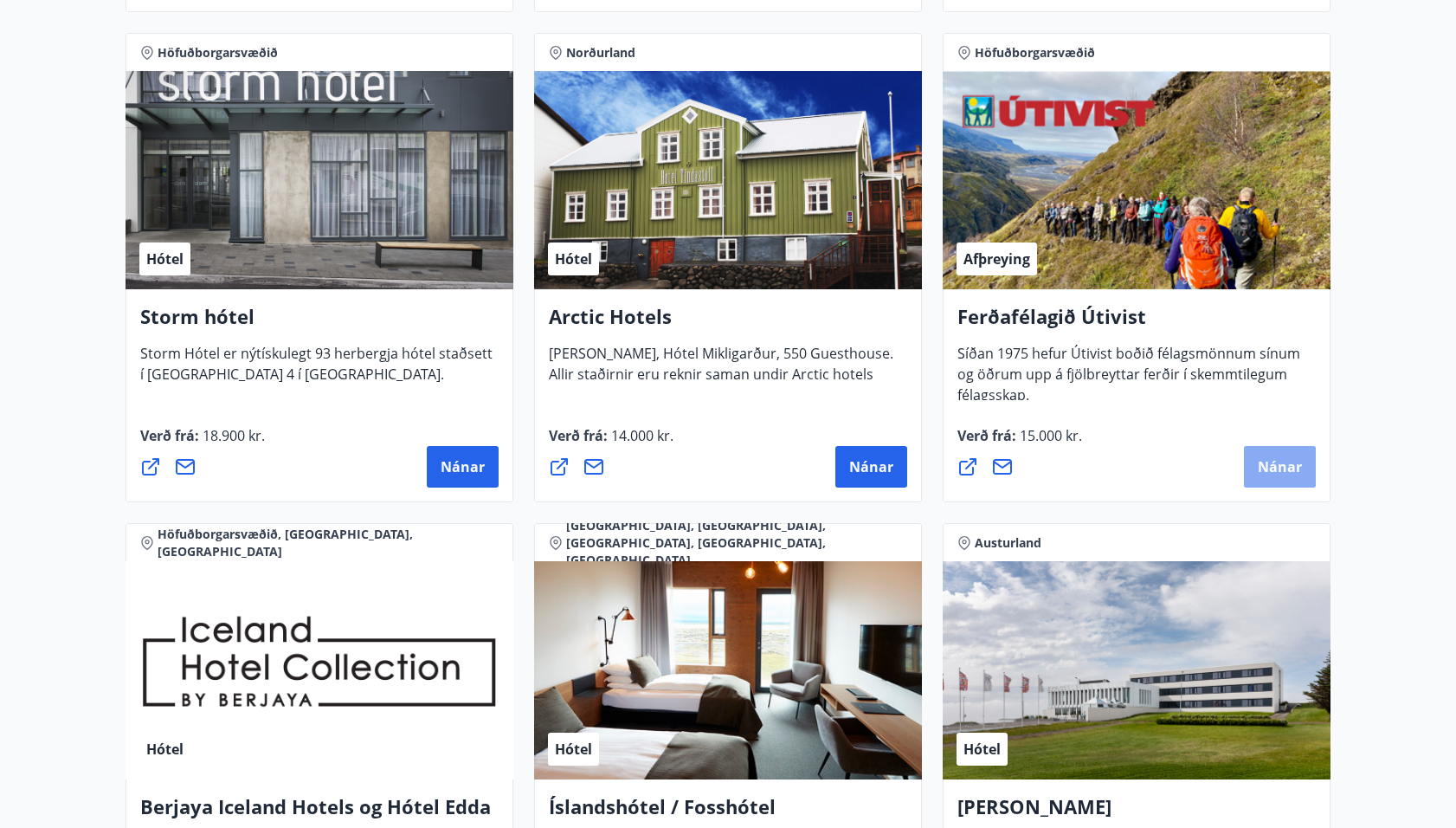
click at [1277, 464] on span "Nánar" at bounding box center [1280, 466] width 44 height 19
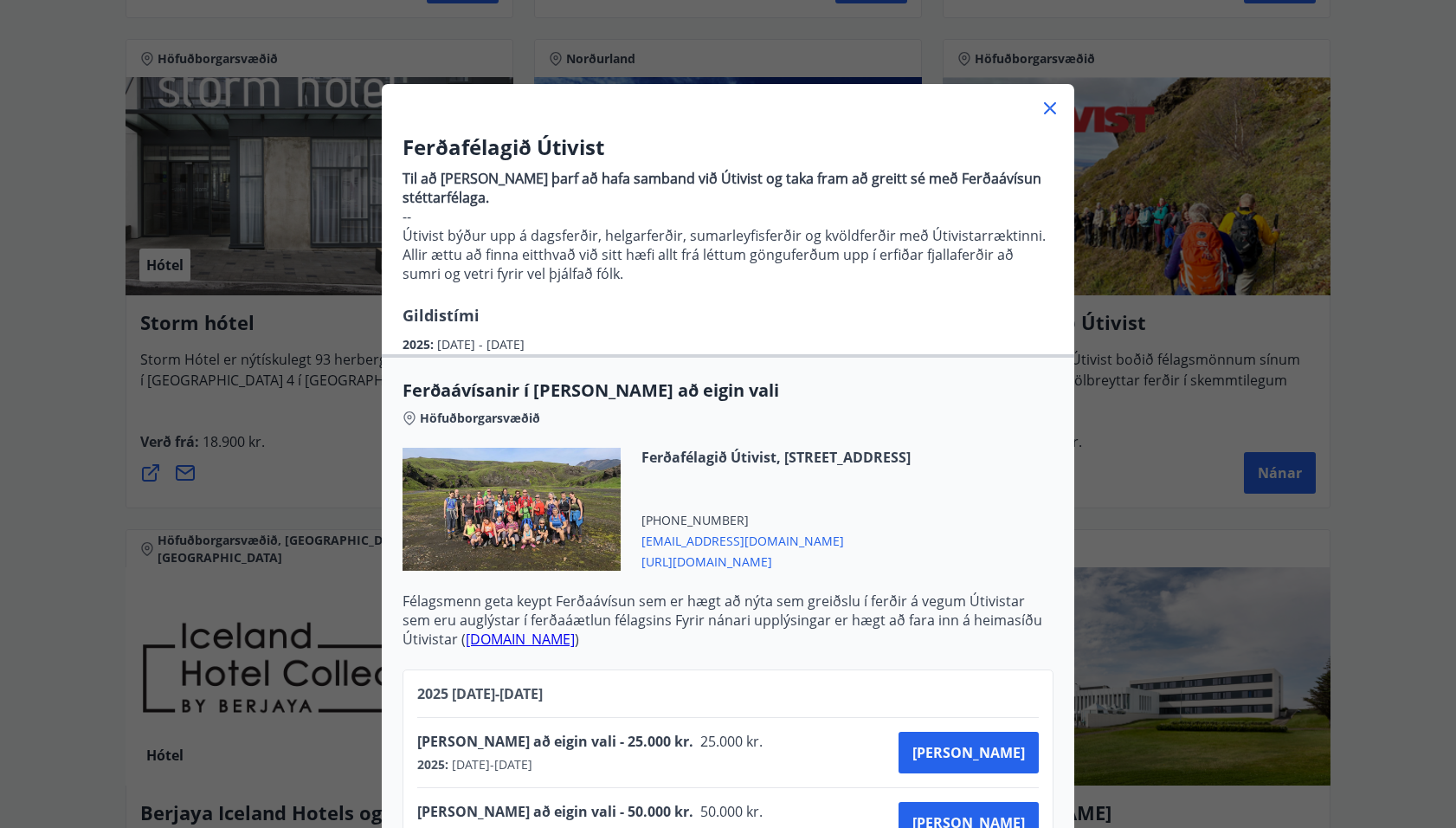
scroll to position [0, 0]
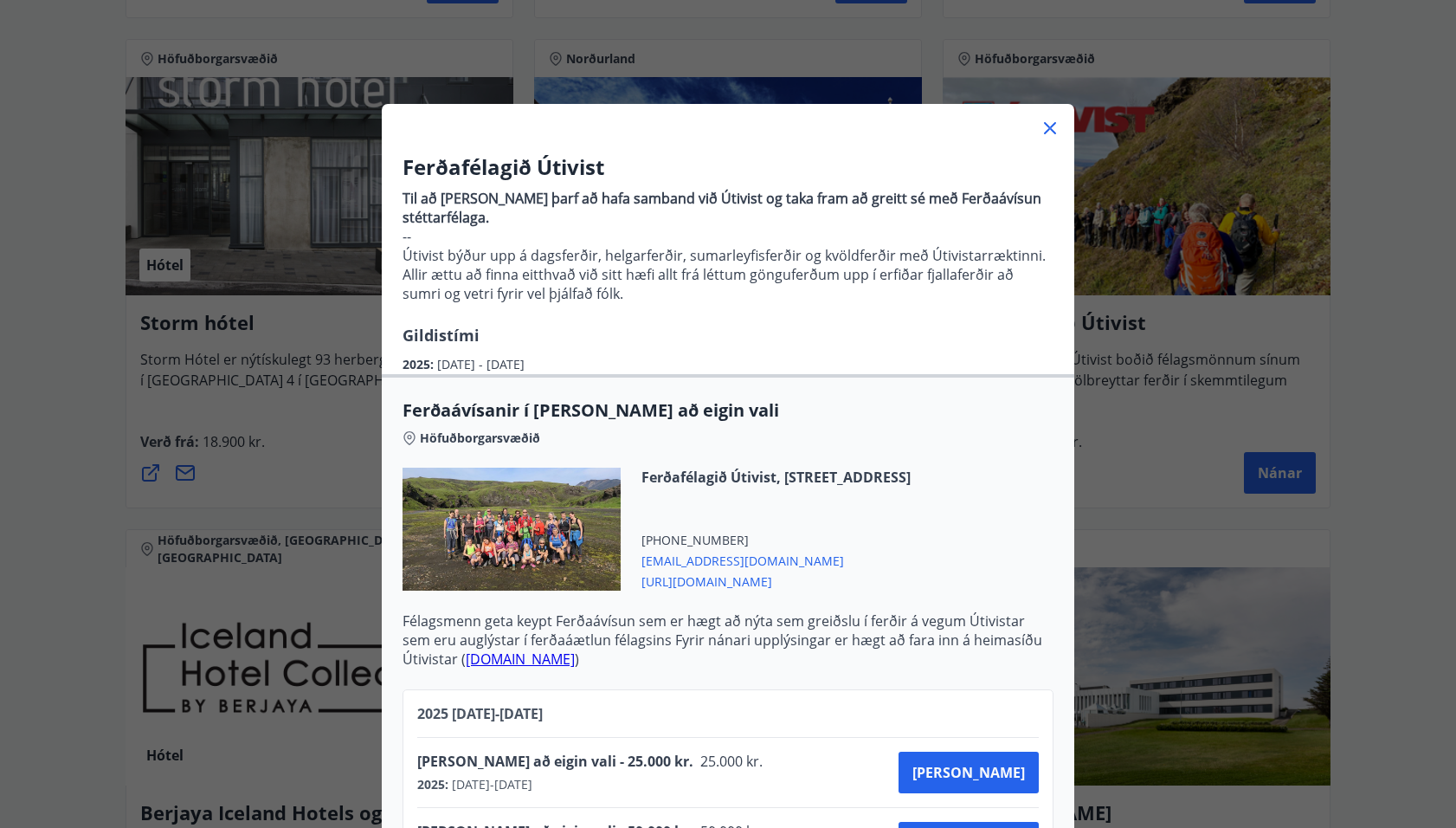
click at [1048, 129] on icon at bounding box center [1049, 128] width 21 height 21
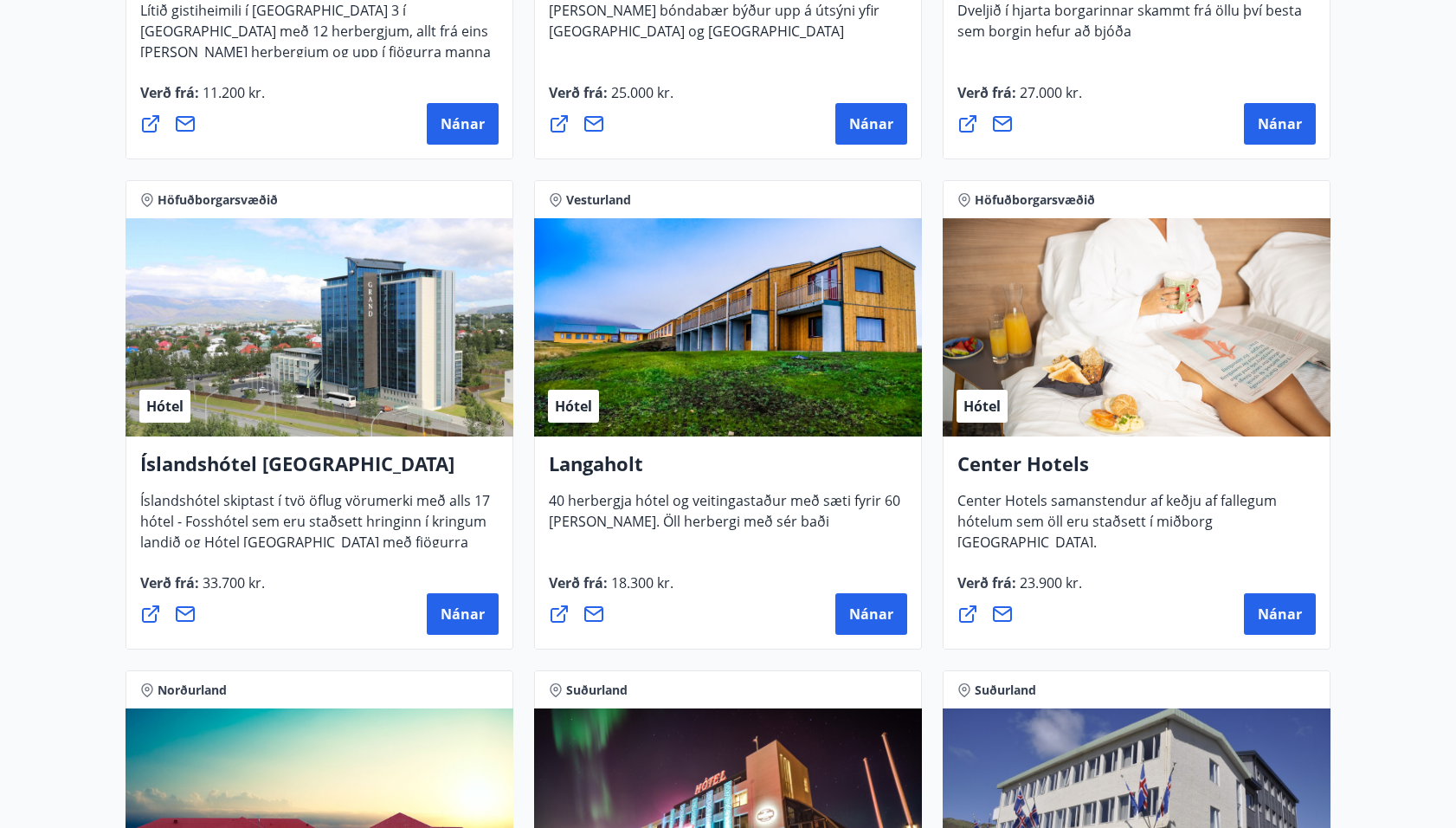
scroll to position [3589, 0]
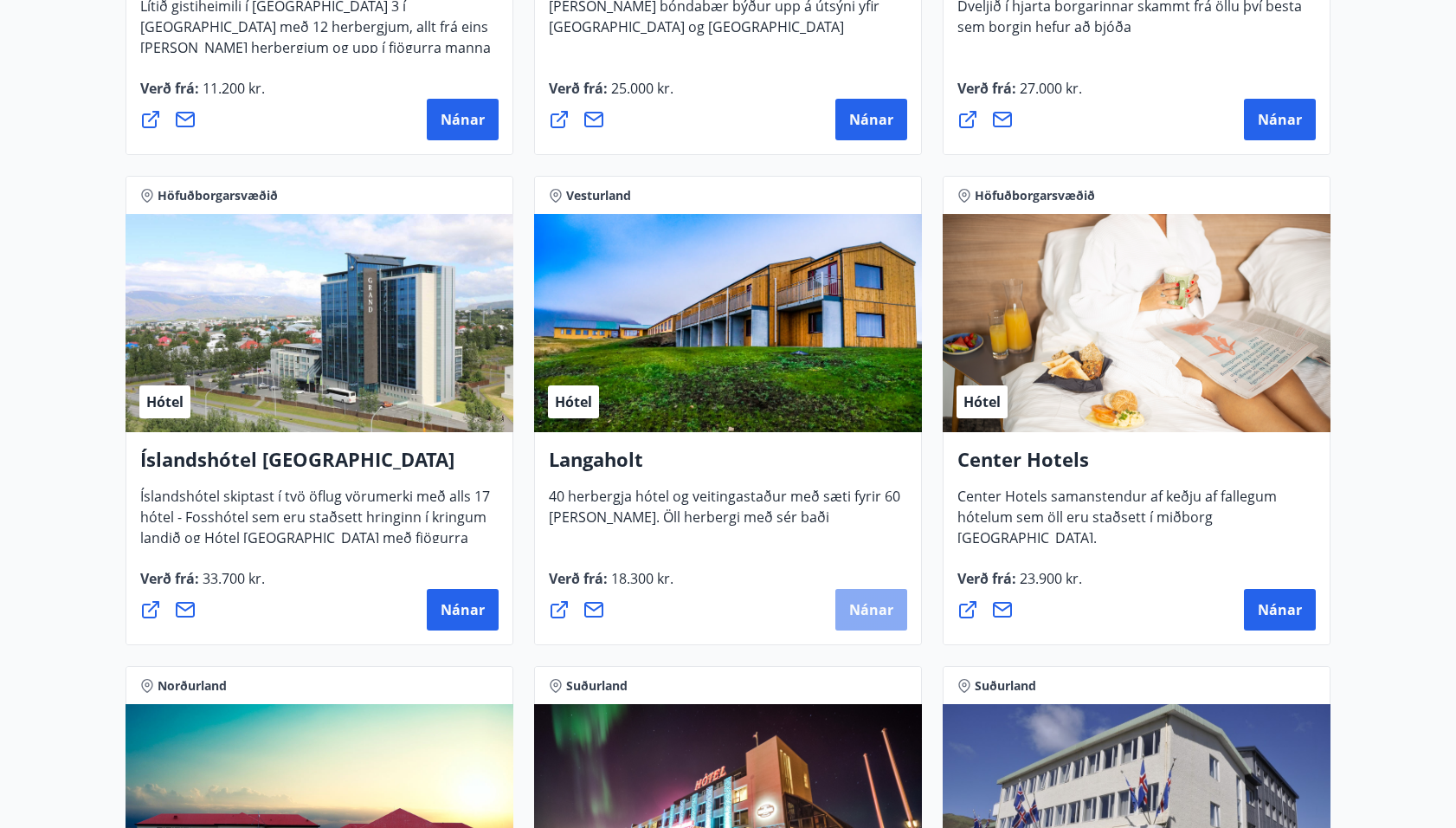
click at [855, 616] on span "Nánar" at bounding box center [871, 609] width 44 height 19
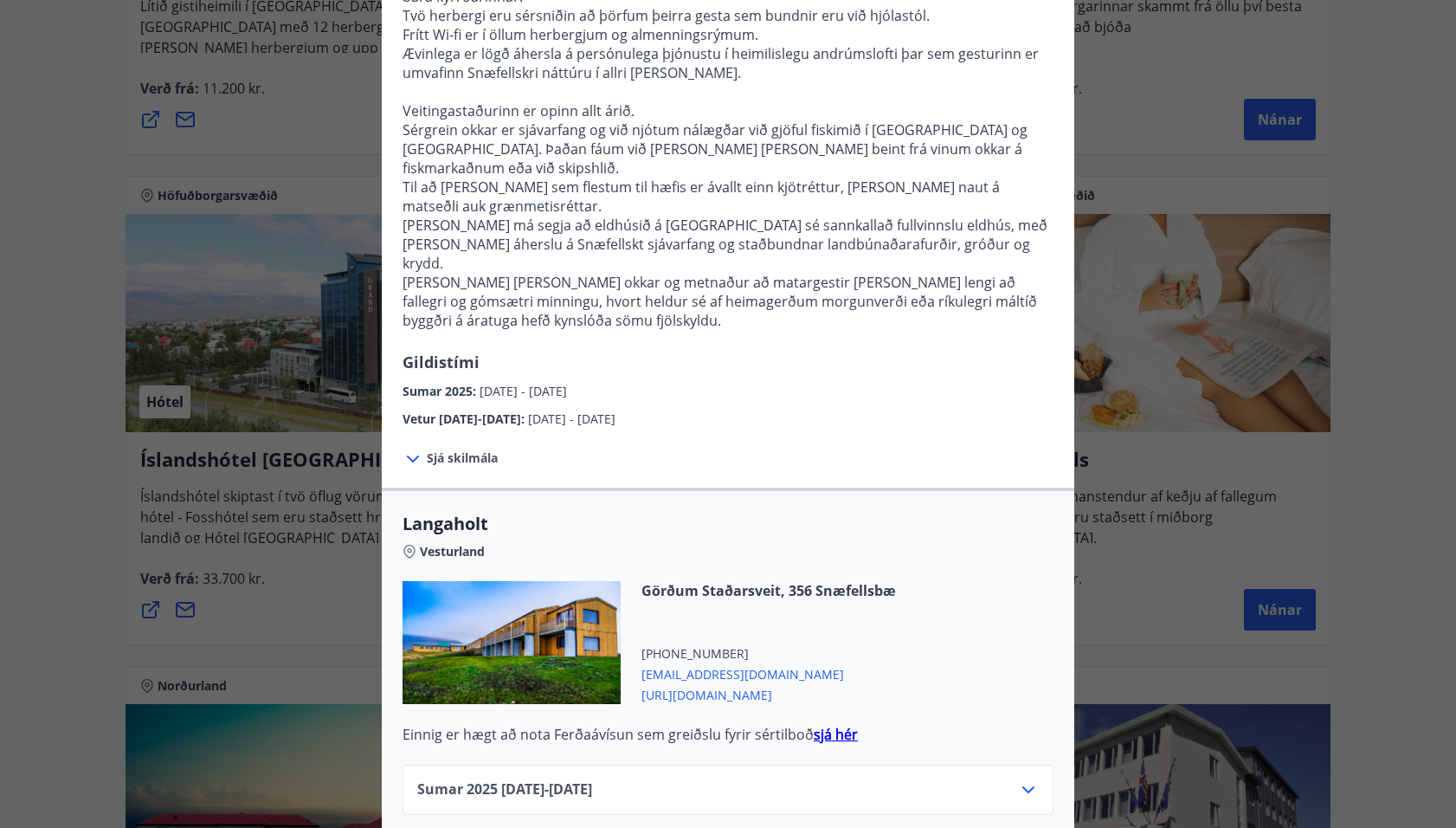
scroll to position [280, 0]
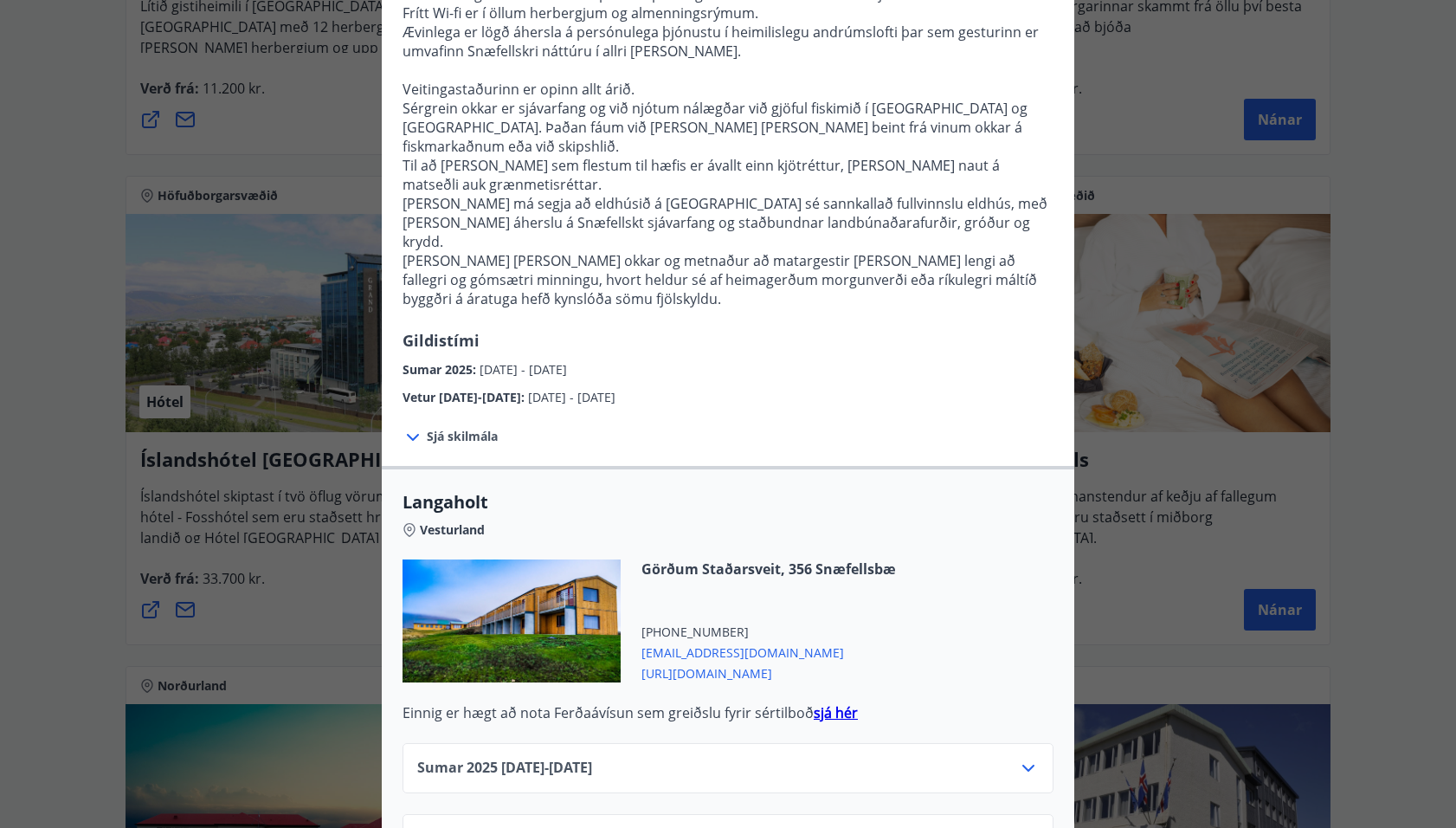
click at [1028, 757] on icon at bounding box center [1028, 768] width 21 height 21
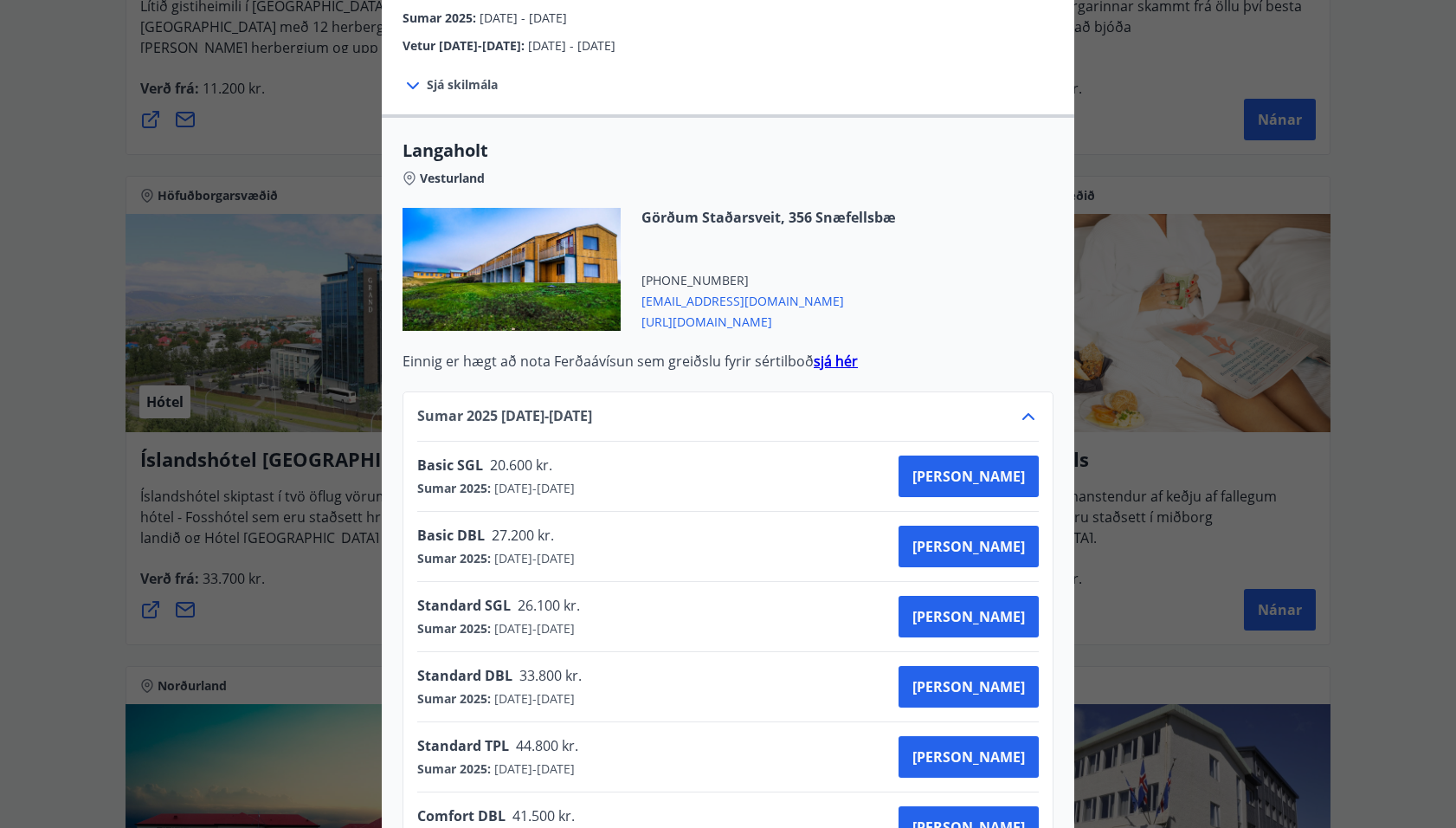
scroll to position [641, 0]
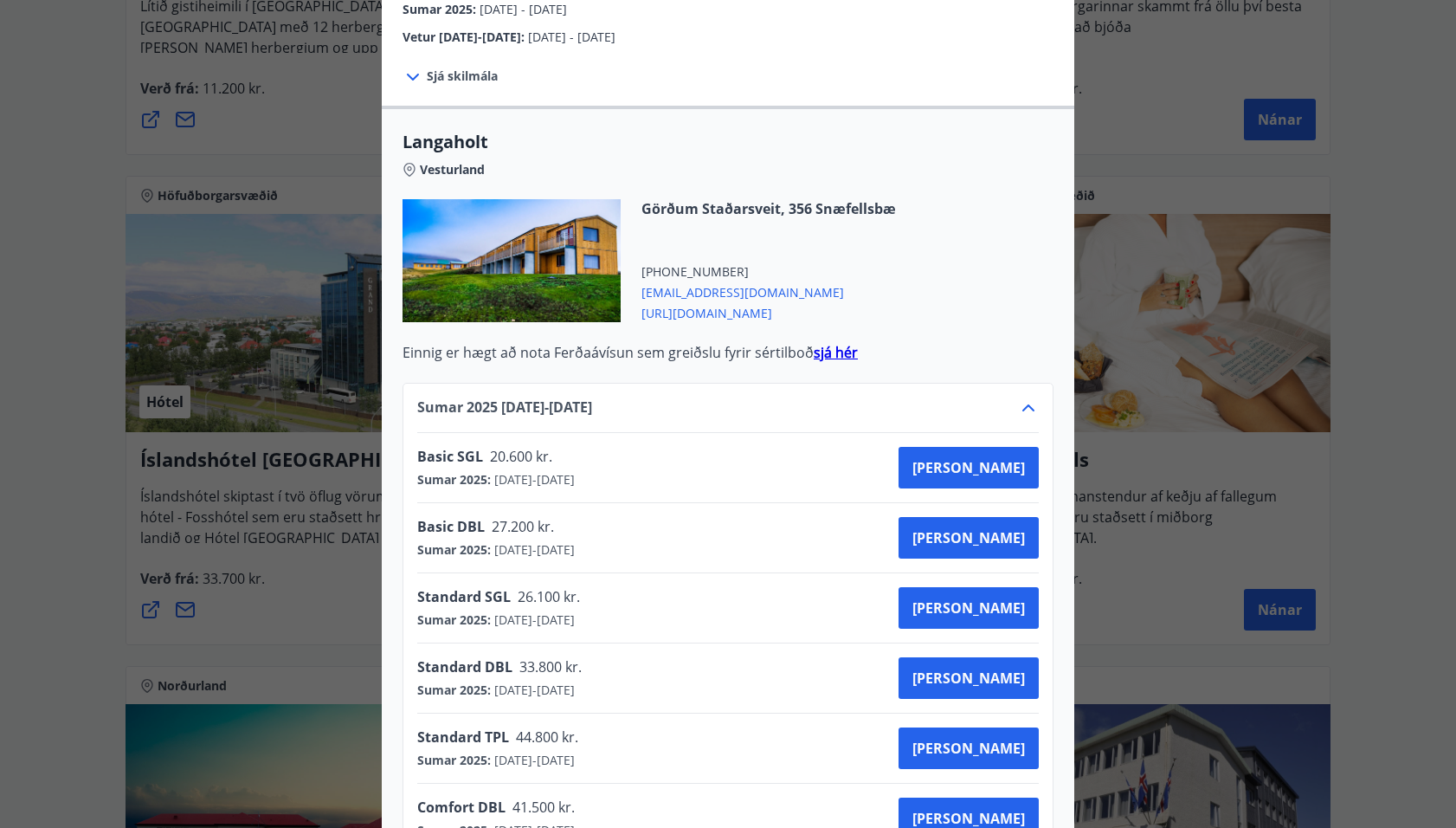
click at [830, 343] on strong "sjá hér" at bounding box center [836, 352] width 44 height 19
